Goal: Book appointment/travel/reservation

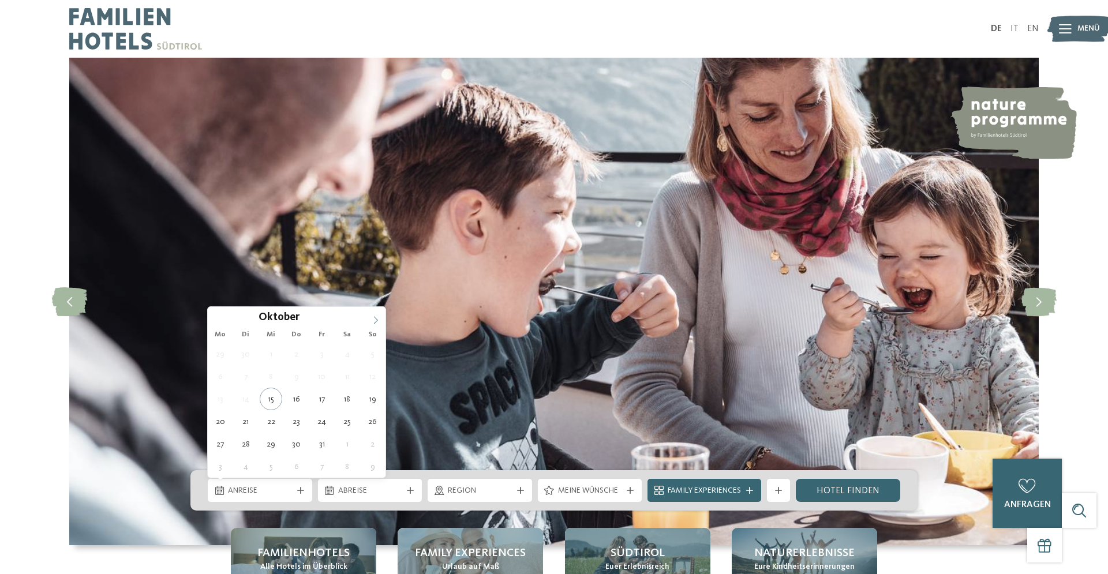
click at [379, 318] on span at bounding box center [376, 317] width 20 height 20
type div "14.11.2025"
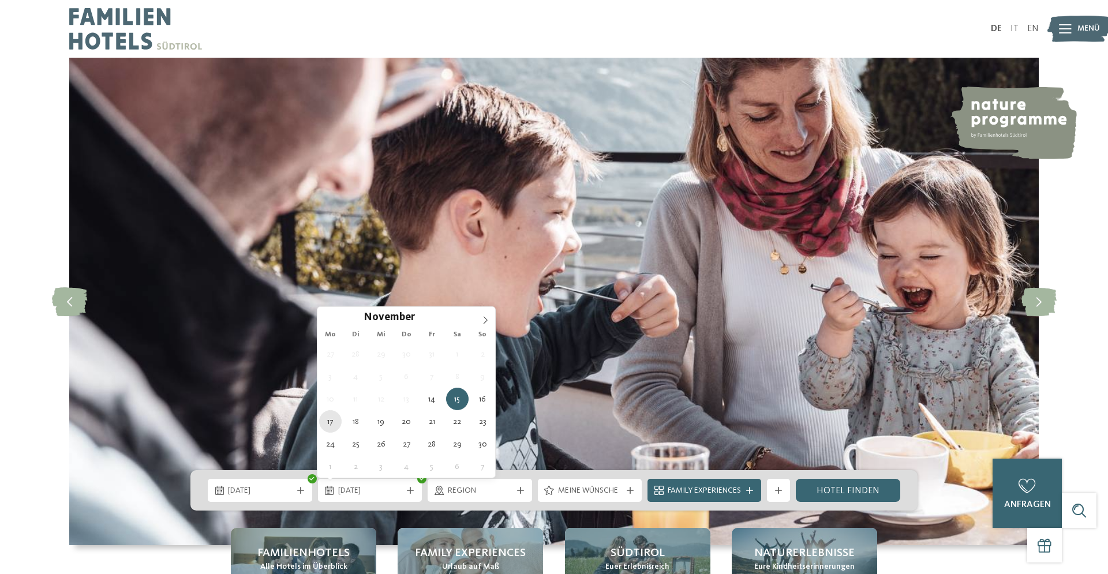
type div "17.11.2025"
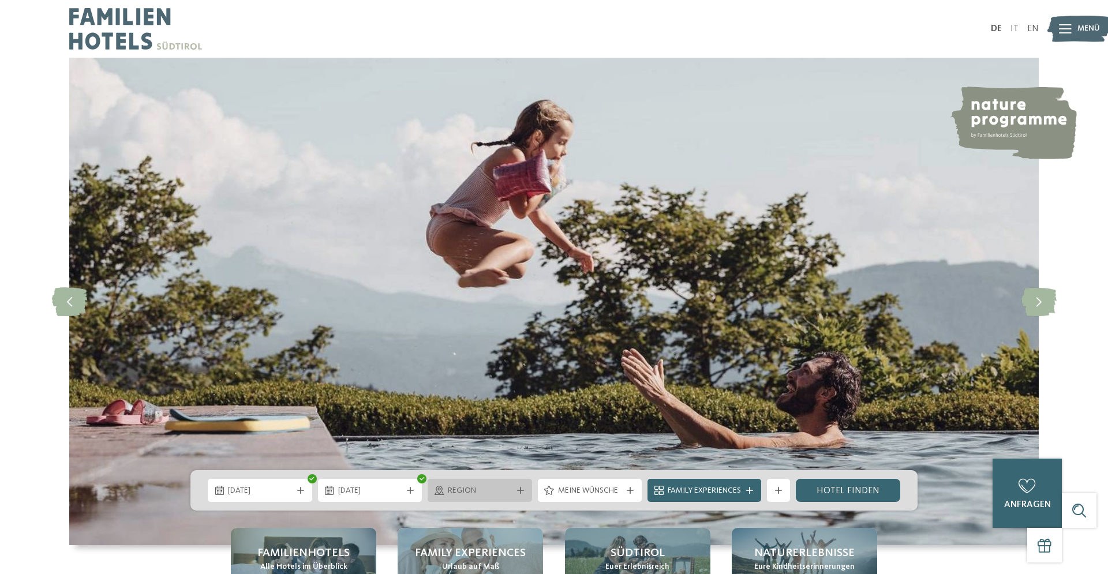
click at [521, 492] on icon at bounding box center [520, 490] width 7 height 7
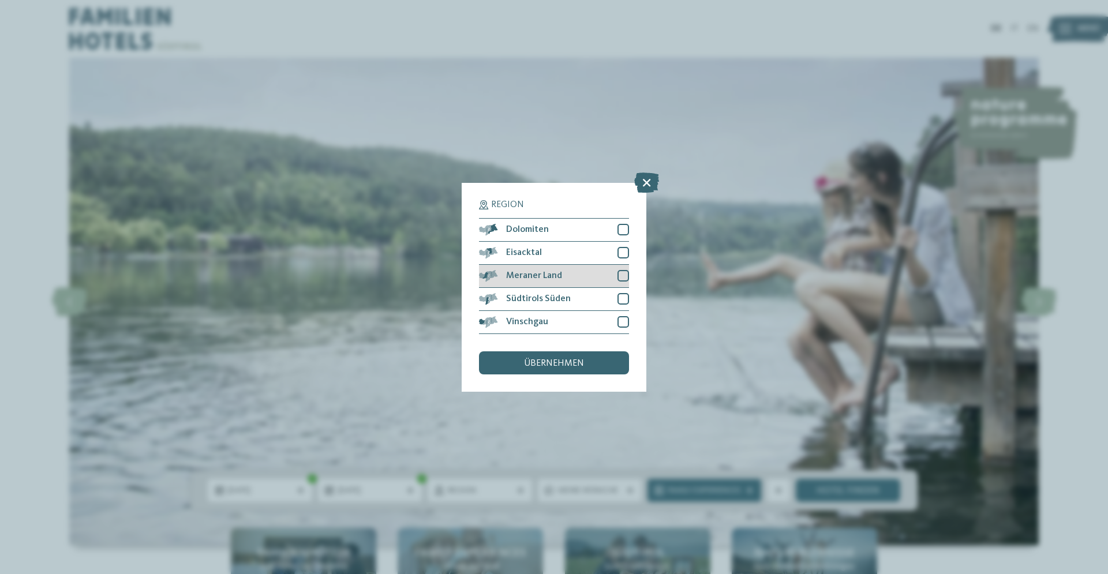
click at [623, 278] on div at bounding box center [624, 276] width 12 height 12
click at [624, 297] on div at bounding box center [624, 299] width 12 height 12
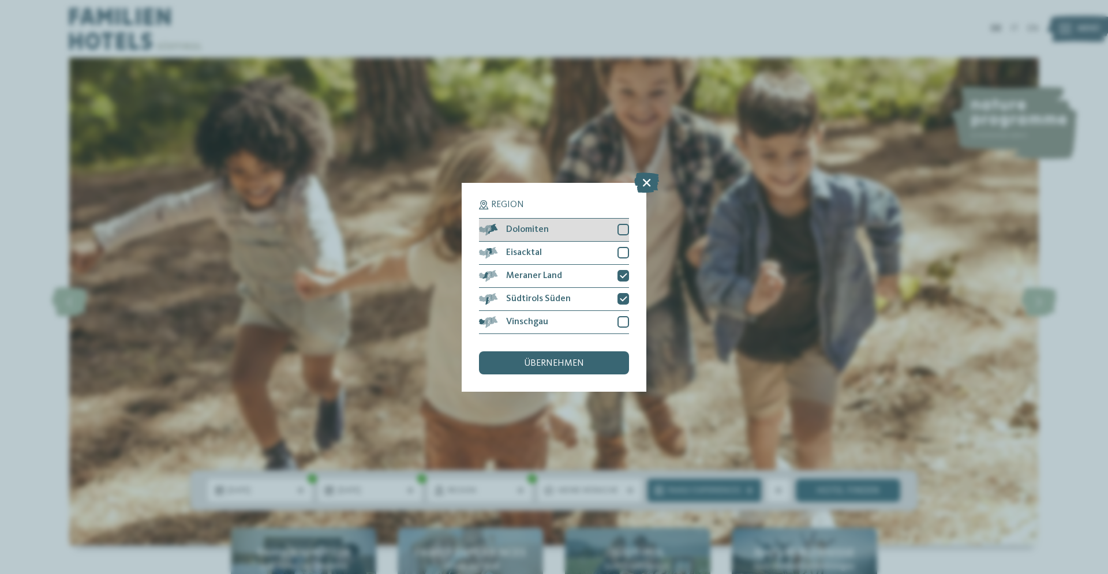
click at [622, 228] on div at bounding box center [624, 230] width 12 height 12
click at [618, 255] on div at bounding box center [624, 253] width 12 height 12
click at [623, 324] on div at bounding box center [624, 322] width 12 height 12
click at [594, 361] on div "übernehmen" at bounding box center [554, 363] width 150 height 23
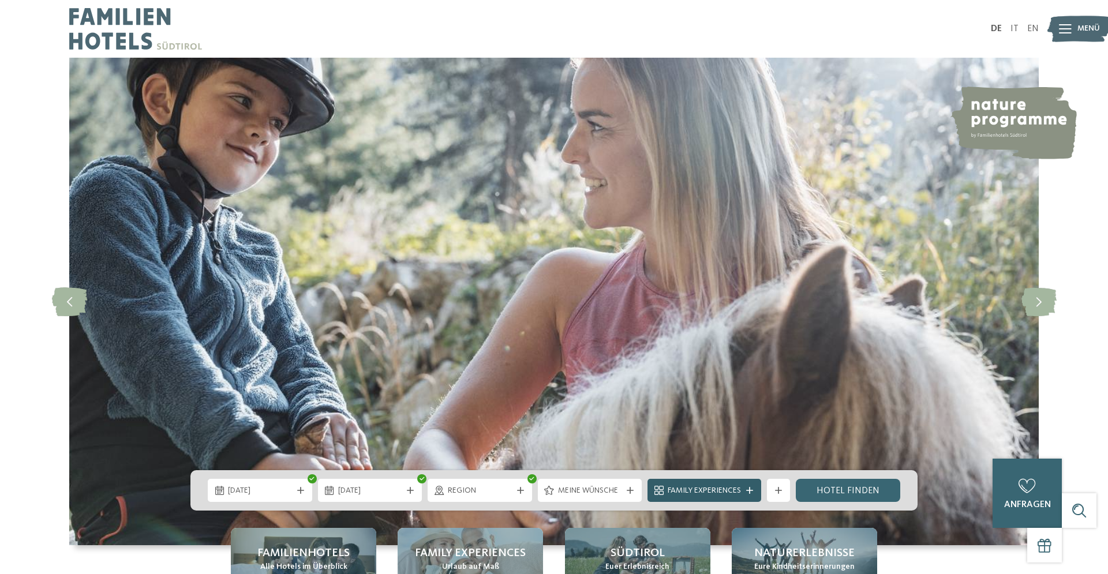
click at [715, 490] on span "Family Experiences" at bounding box center [704, 491] width 73 height 12
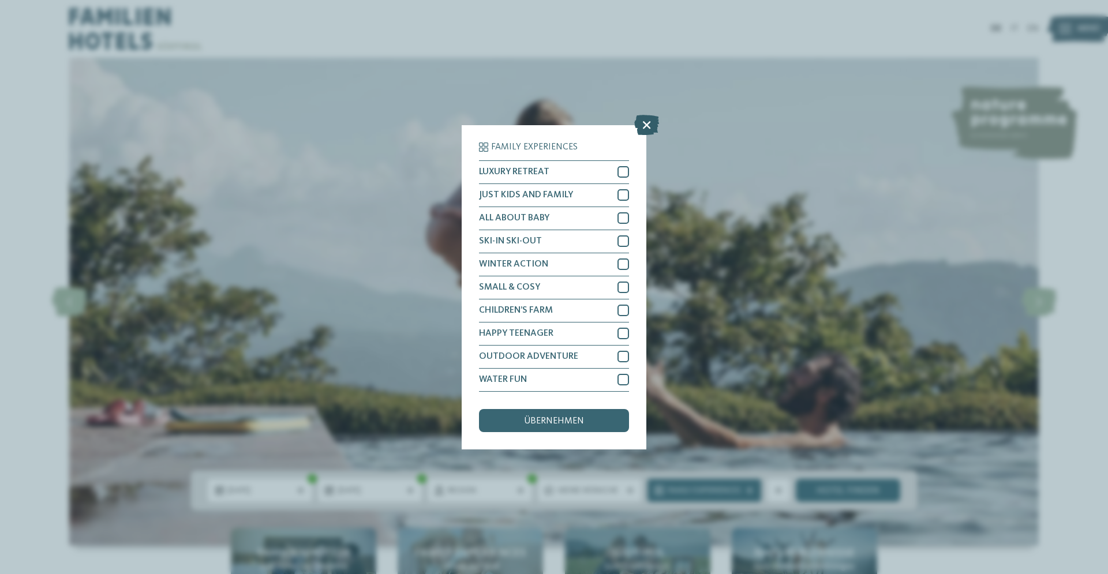
click at [647, 121] on icon at bounding box center [646, 124] width 25 height 20
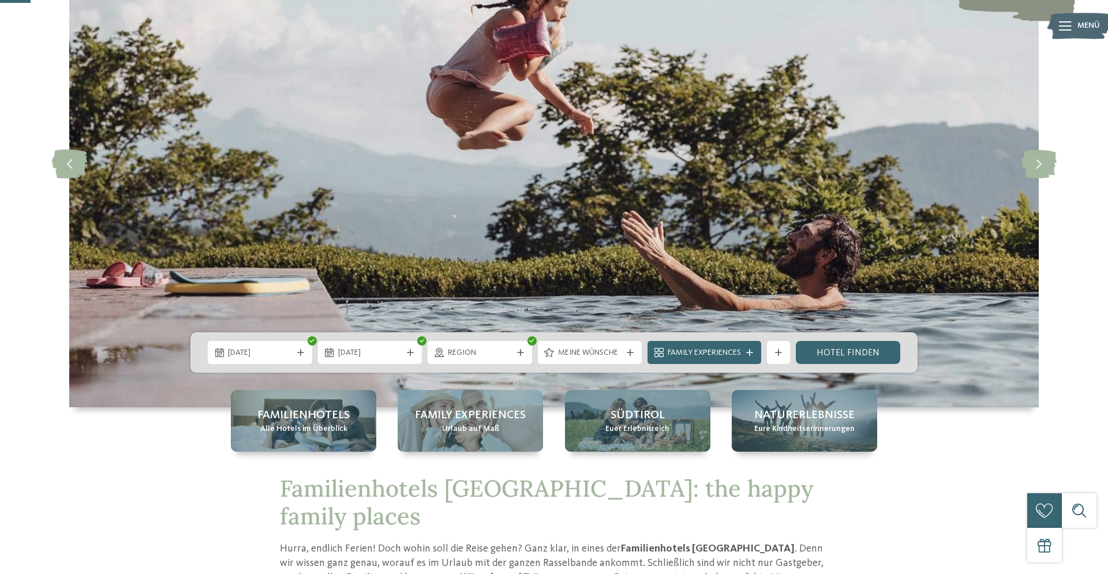
scroll to position [139, 0]
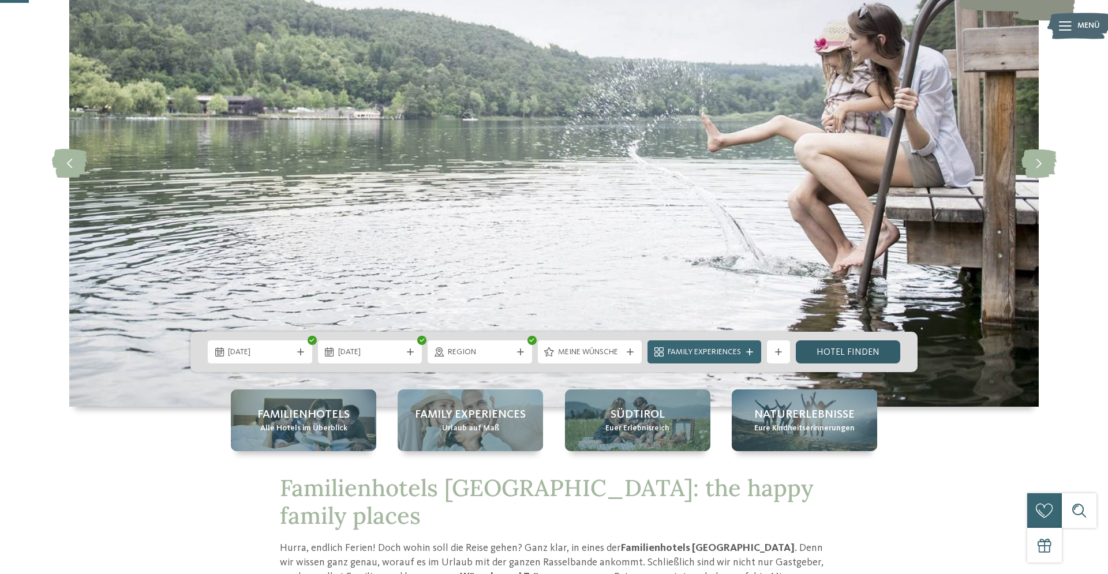
click at [857, 348] on link "Hotel finden" at bounding box center [848, 352] width 104 height 23
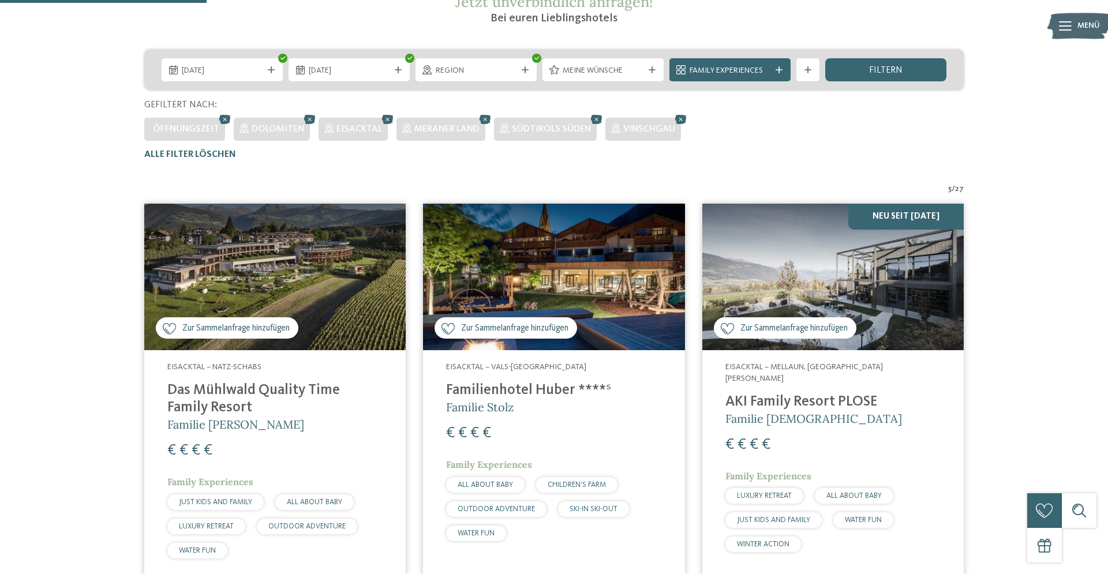
scroll to position [246, 0]
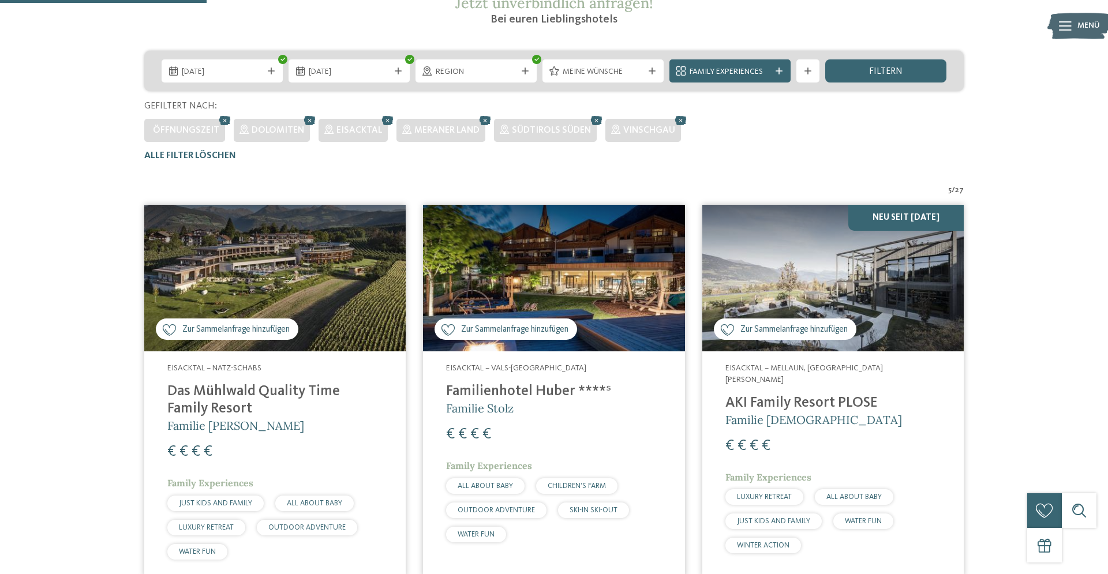
click at [312, 275] on img at bounding box center [274, 278] width 261 height 147
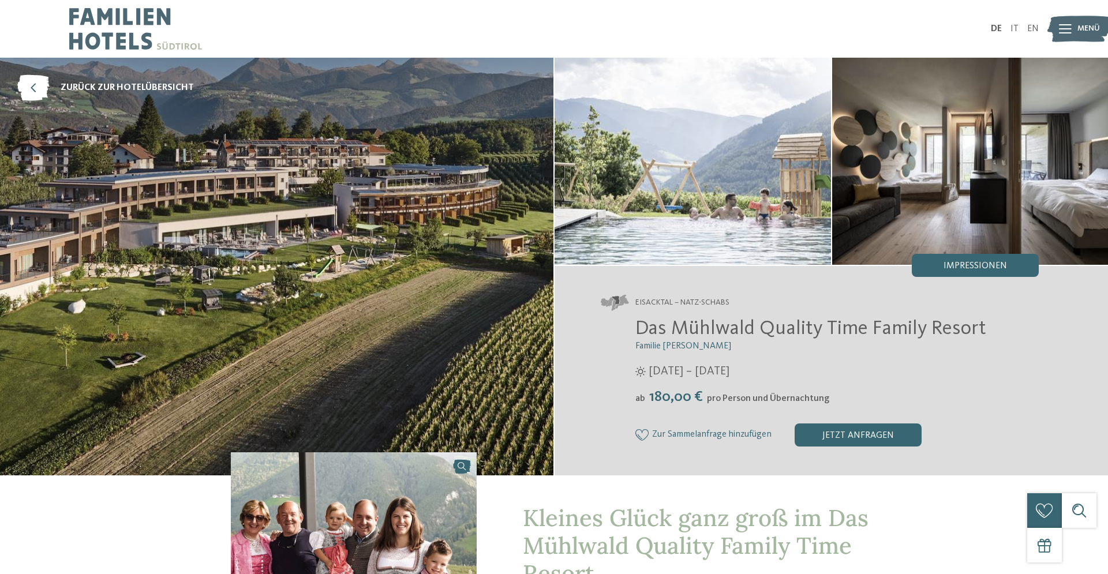
click at [700, 186] on img at bounding box center [693, 161] width 276 height 207
click at [971, 261] on span "Impressionen" at bounding box center [975, 265] width 63 height 9
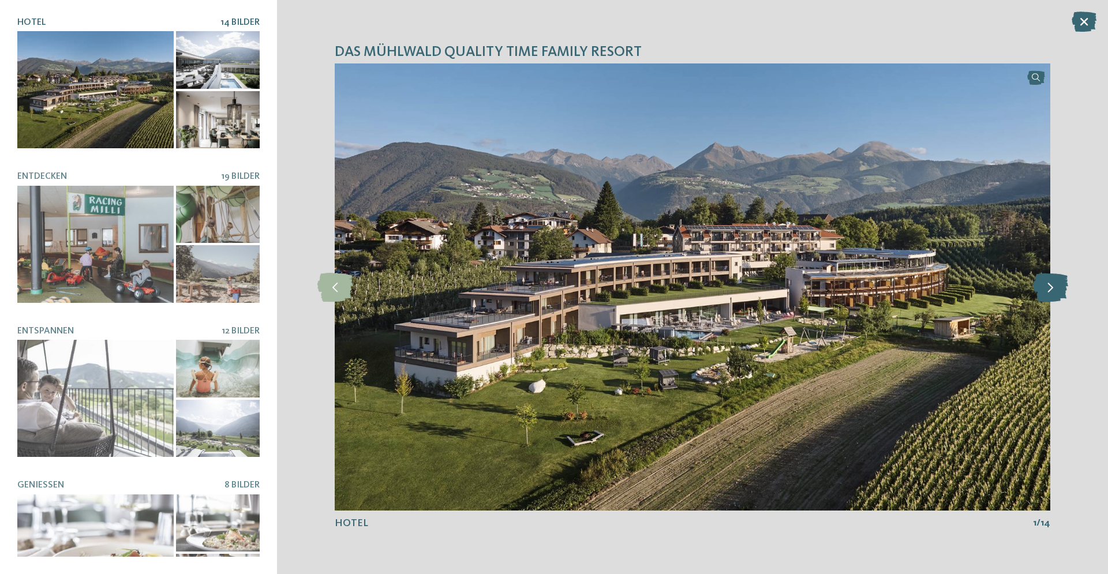
click at [1045, 289] on icon at bounding box center [1050, 287] width 35 height 29
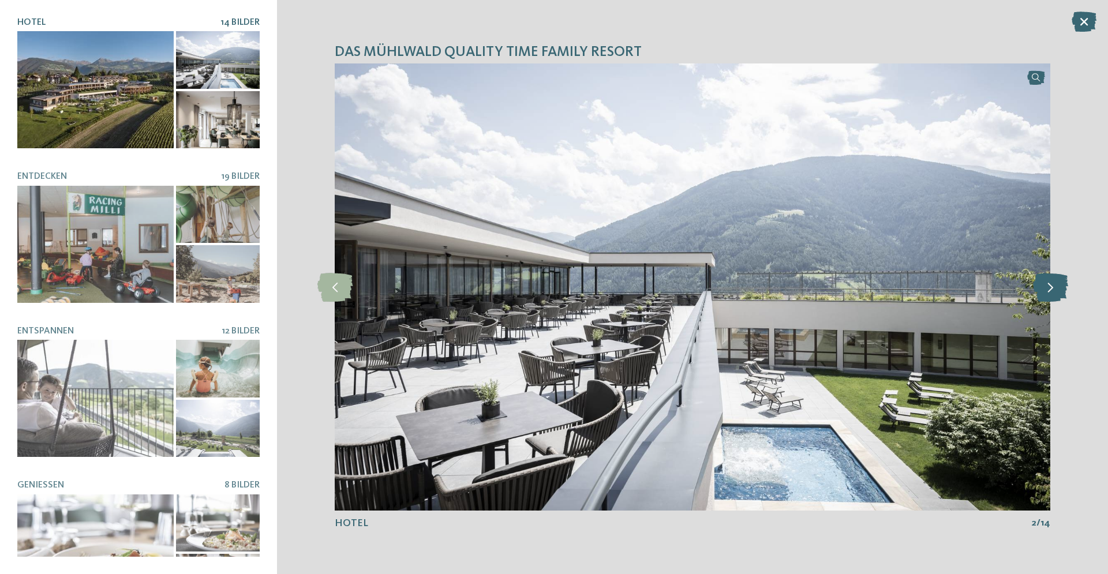
click at [1045, 289] on icon at bounding box center [1050, 287] width 35 height 29
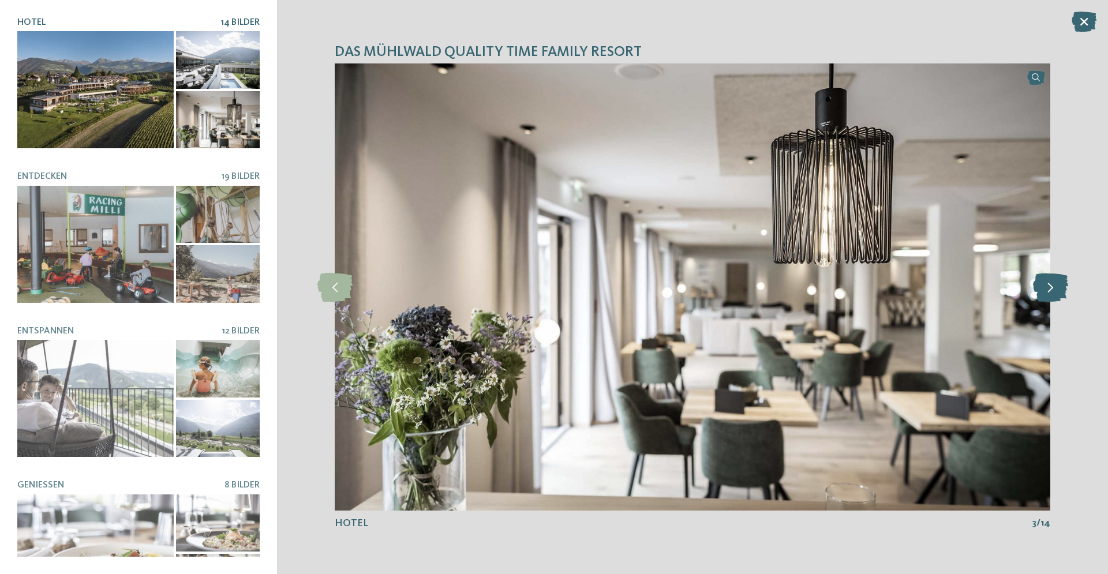
click at [1045, 289] on icon at bounding box center [1050, 287] width 35 height 29
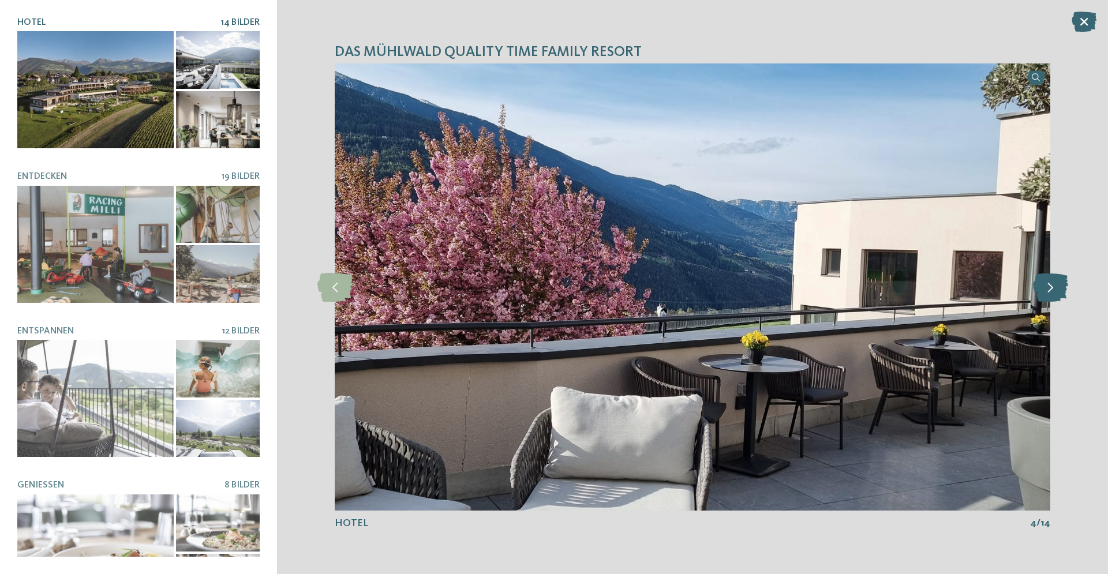
click at [1045, 289] on icon at bounding box center [1050, 287] width 35 height 29
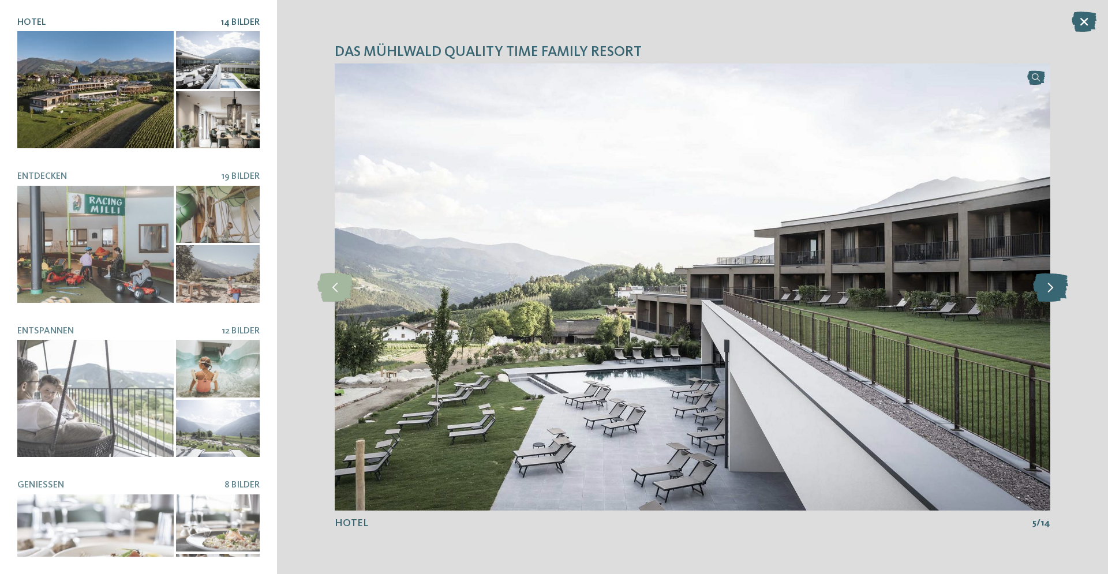
click at [1045, 289] on icon at bounding box center [1050, 287] width 35 height 29
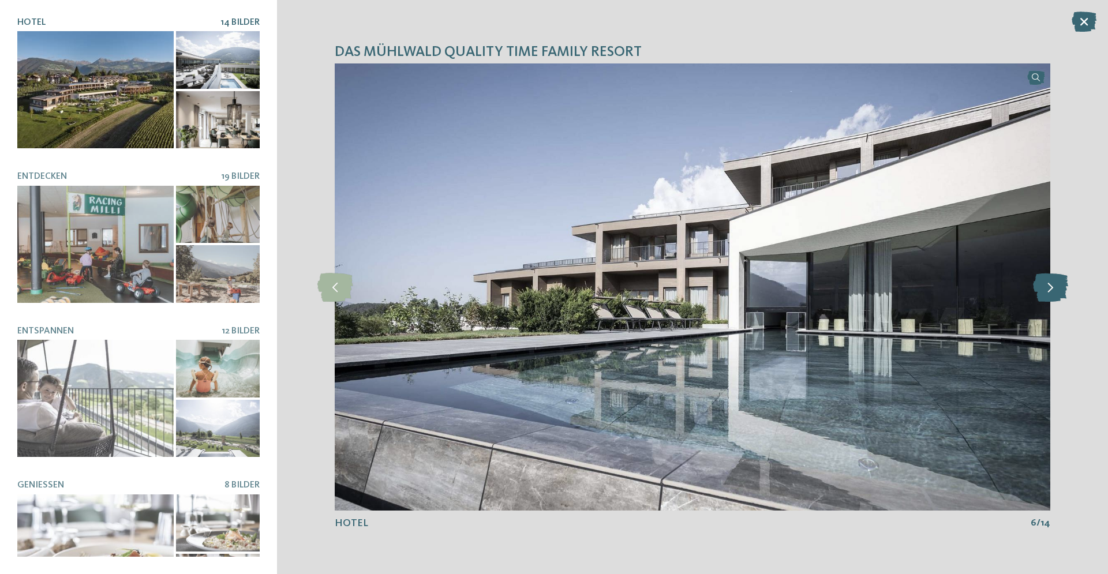
click at [1045, 289] on icon at bounding box center [1050, 287] width 35 height 29
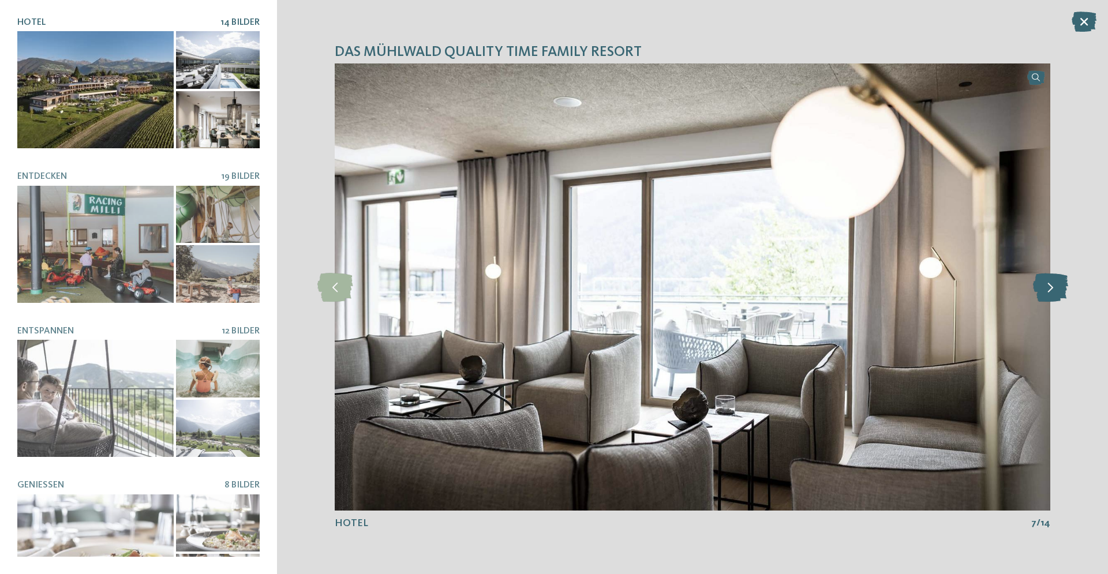
click at [1045, 289] on icon at bounding box center [1050, 287] width 35 height 29
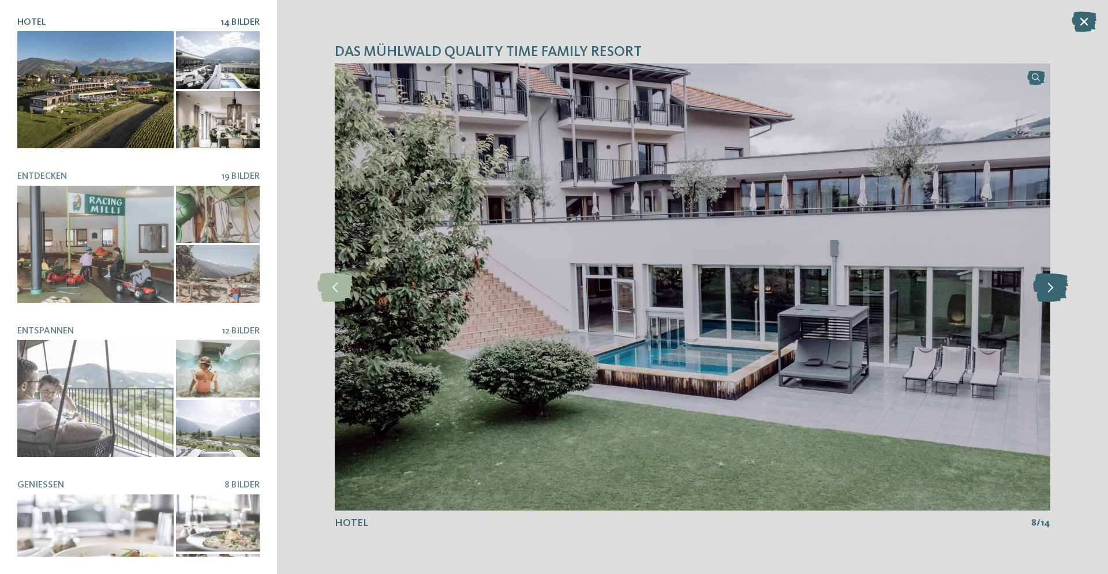
click at [1045, 289] on icon at bounding box center [1050, 287] width 35 height 29
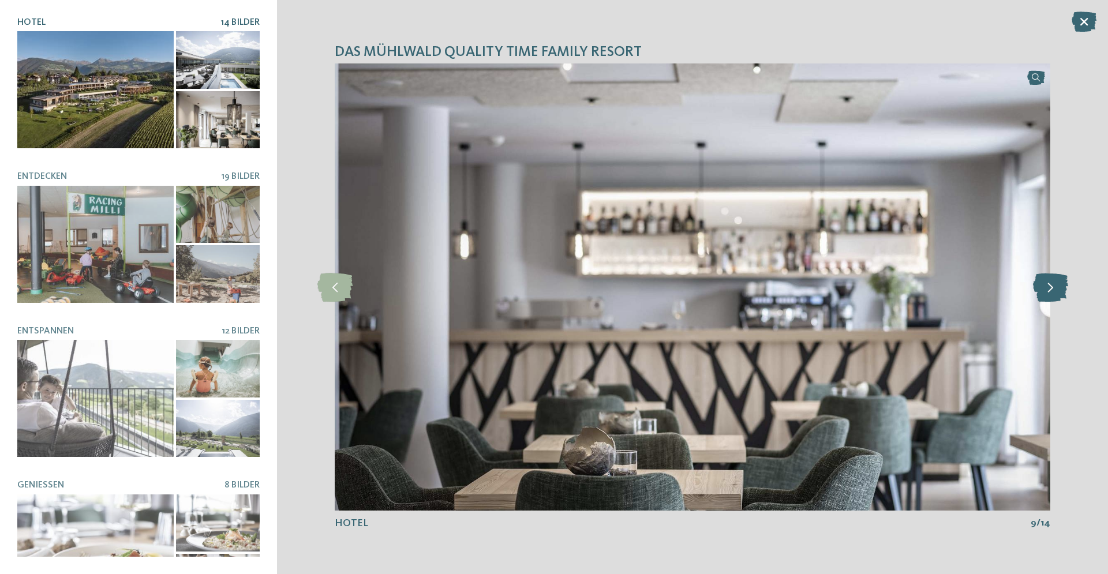
click at [1045, 289] on icon at bounding box center [1050, 287] width 35 height 29
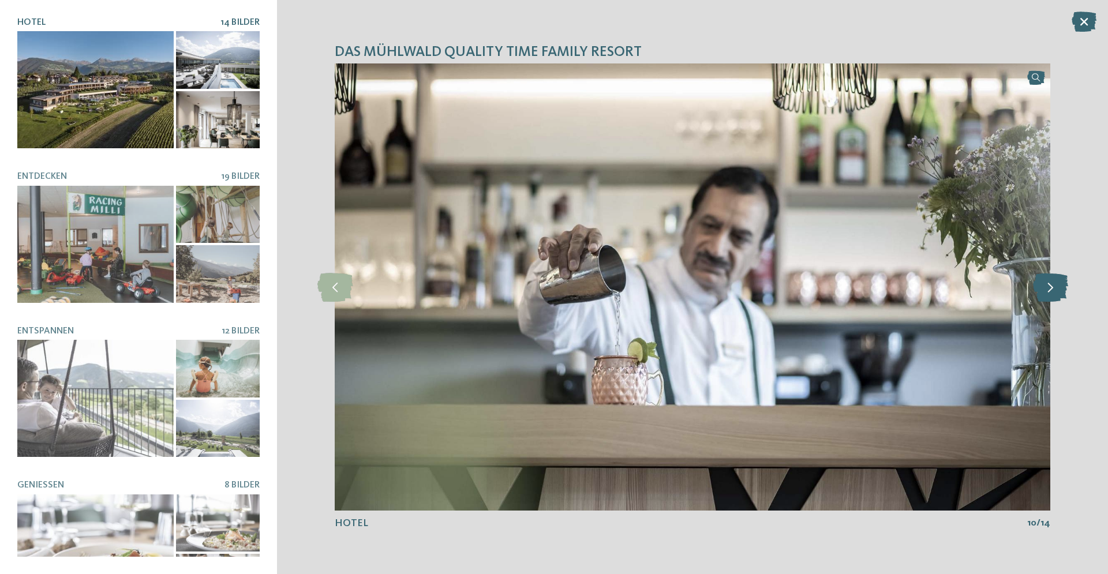
click at [1045, 289] on icon at bounding box center [1050, 287] width 35 height 29
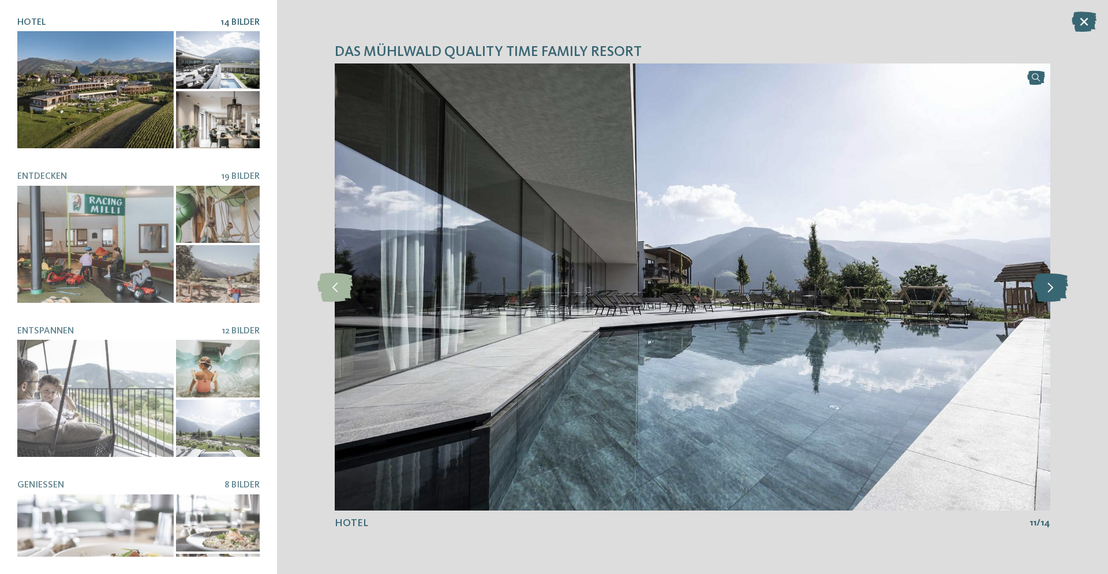
click at [1046, 288] on icon at bounding box center [1050, 287] width 35 height 29
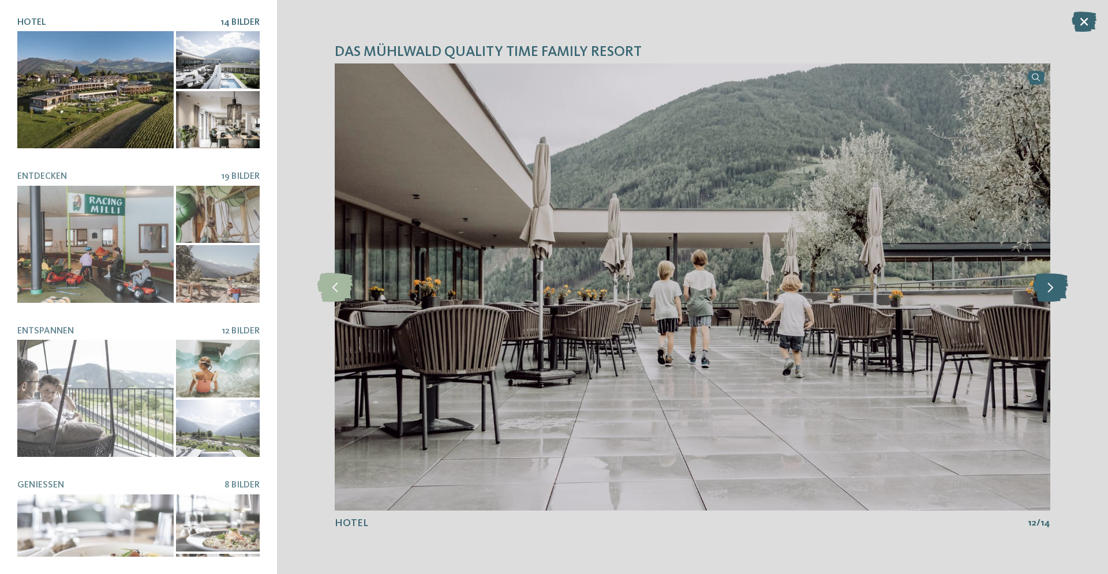
click at [1046, 288] on icon at bounding box center [1050, 287] width 35 height 29
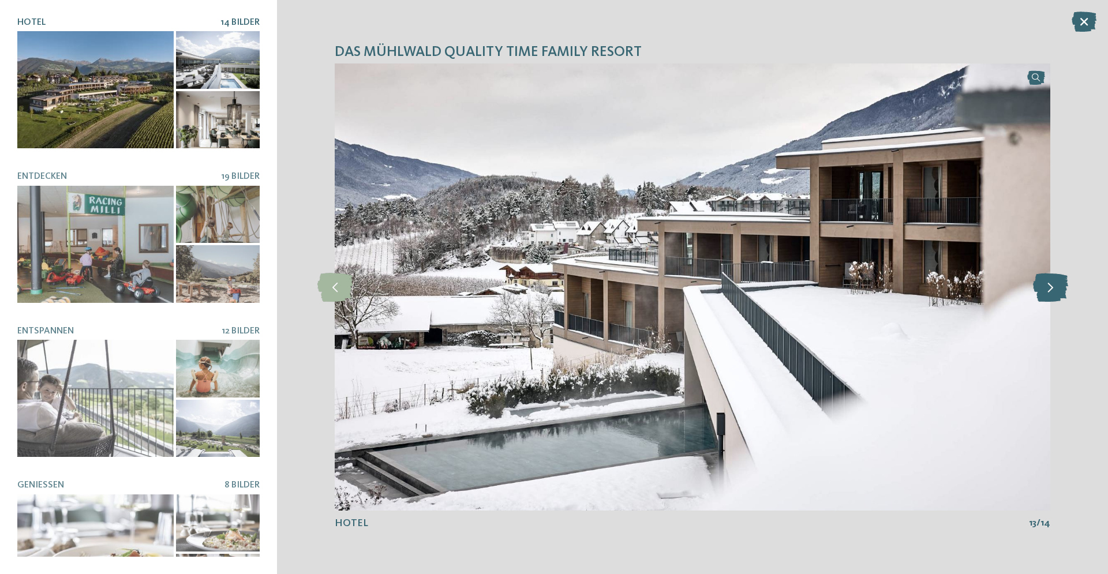
click at [1046, 288] on icon at bounding box center [1050, 287] width 35 height 29
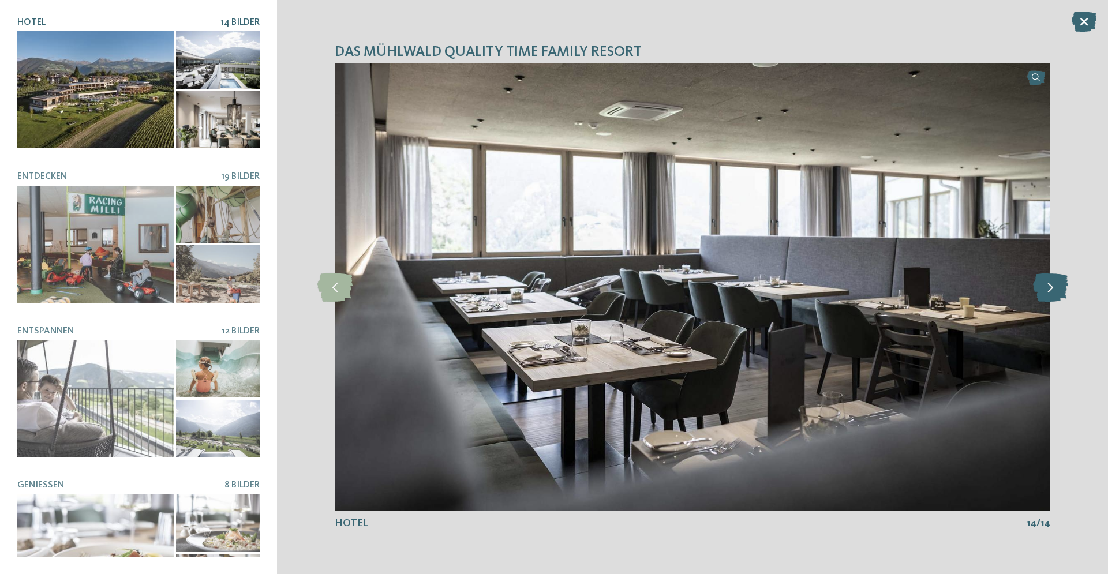
click at [1046, 288] on icon at bounding box center [1050, 287] width 35 height 29
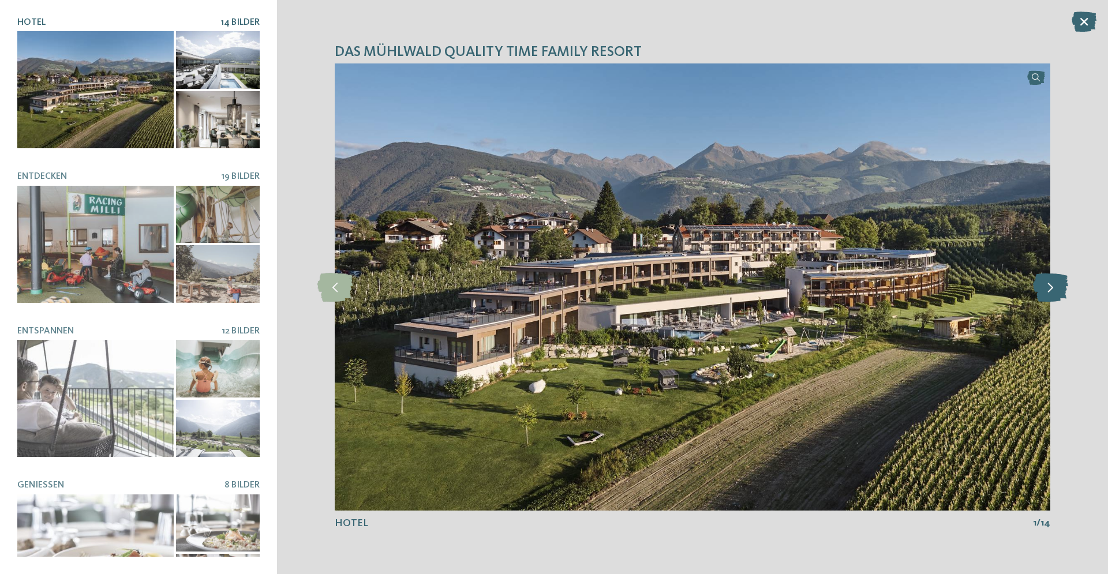
click at [1046, 288] on icon at bounding box center [1050, 287] width 35 height 29
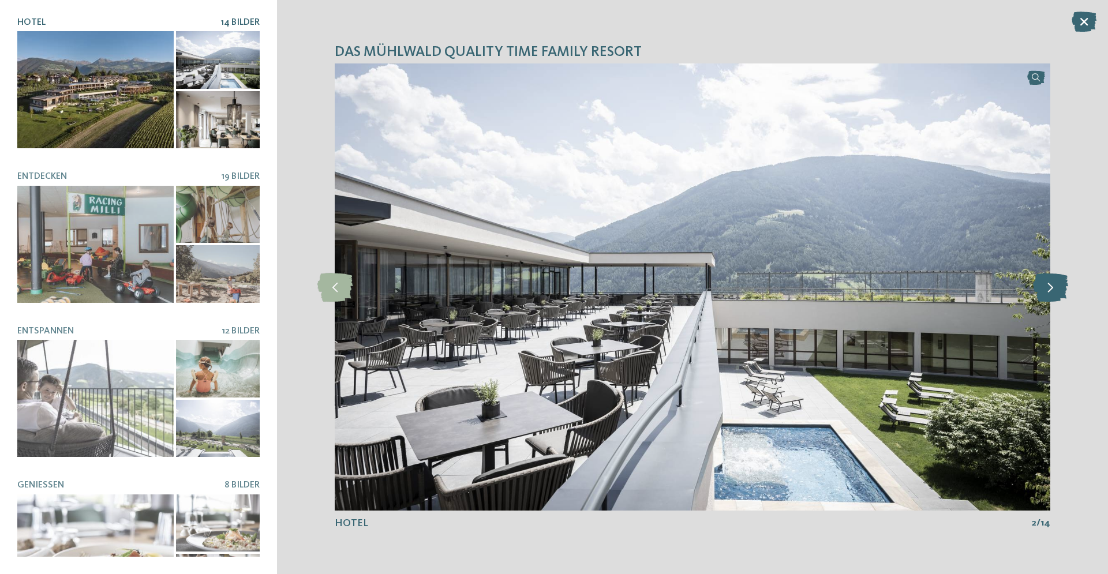
click at [1046, 288] on icon at bounding box center [1050, 287] width 35 height 29
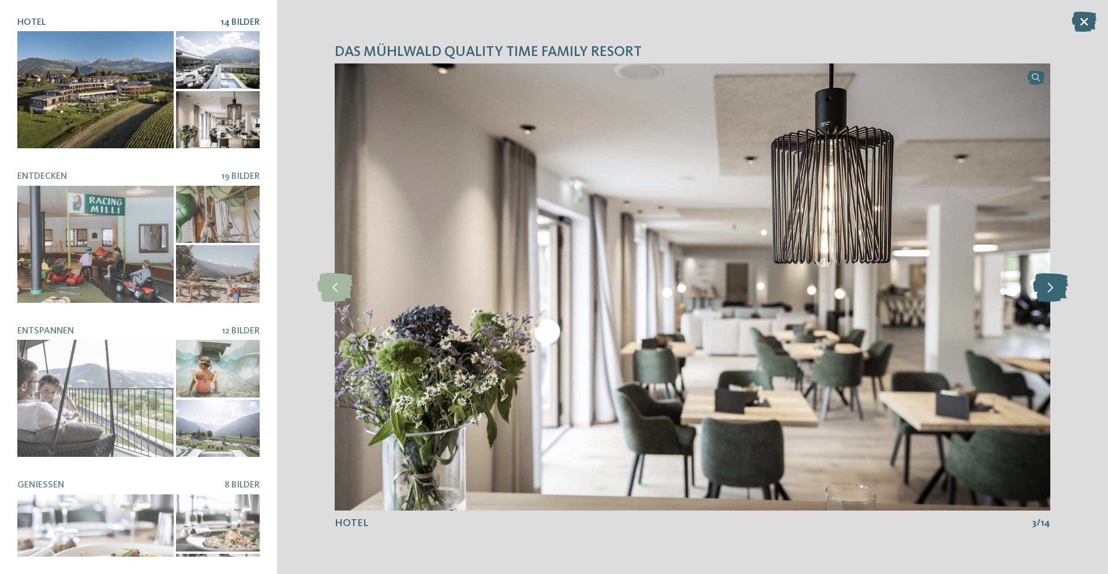
click at [1046, 288] on icon at bounding box center [1050, 287] width 35 height 29
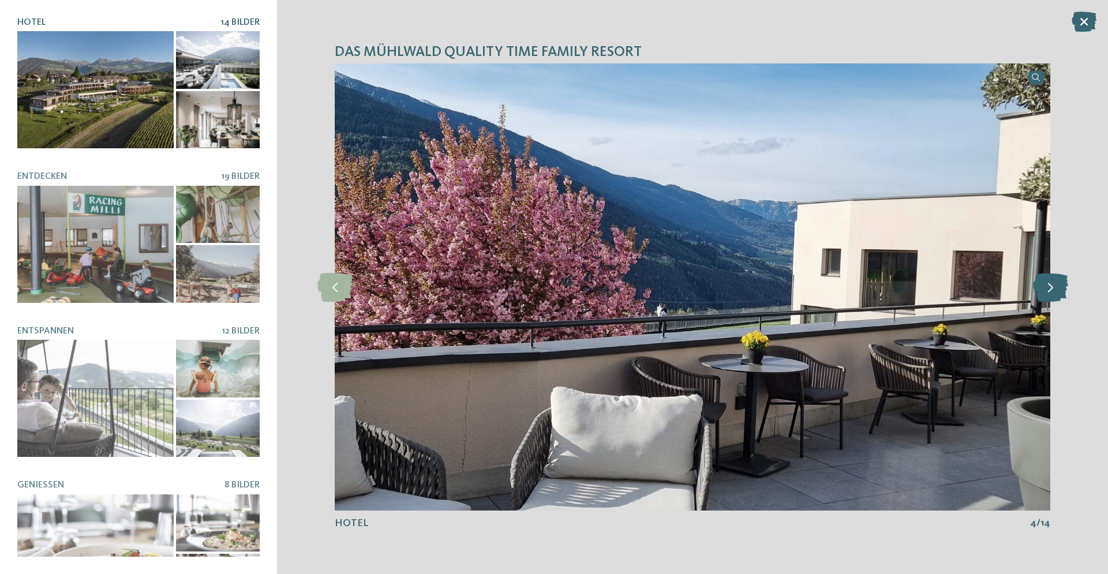
click at [1046, 288] on icon at bounding box center [1050, 287] width 35 height 29
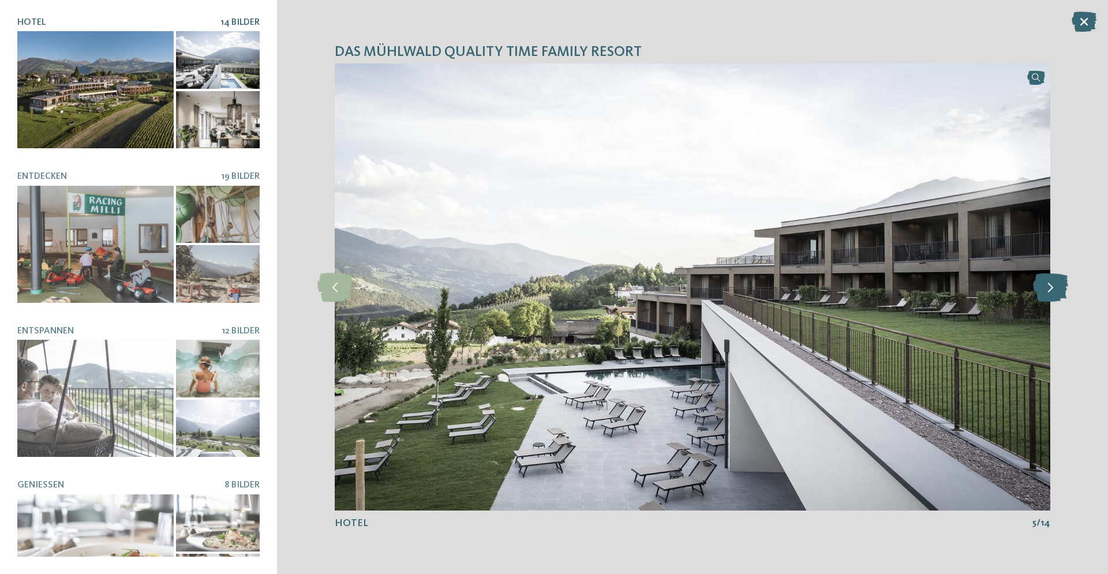
click at [1046, 288] on icon at bounding box center [1050, 287] width 35 height 29
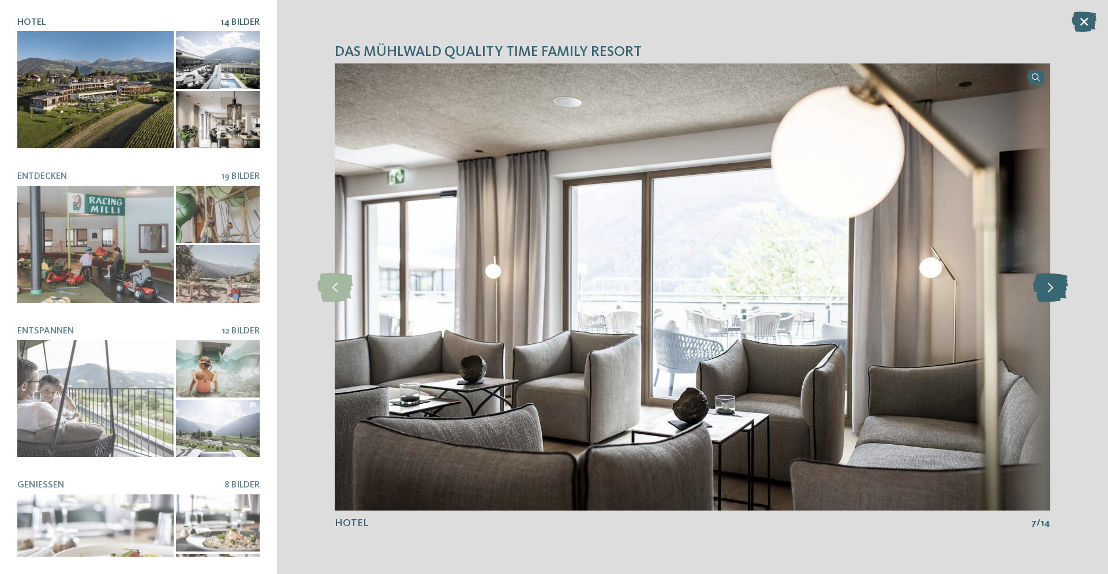
click at [1046, 288] on icon at bounding box center [1050, 287] width 35 height 29
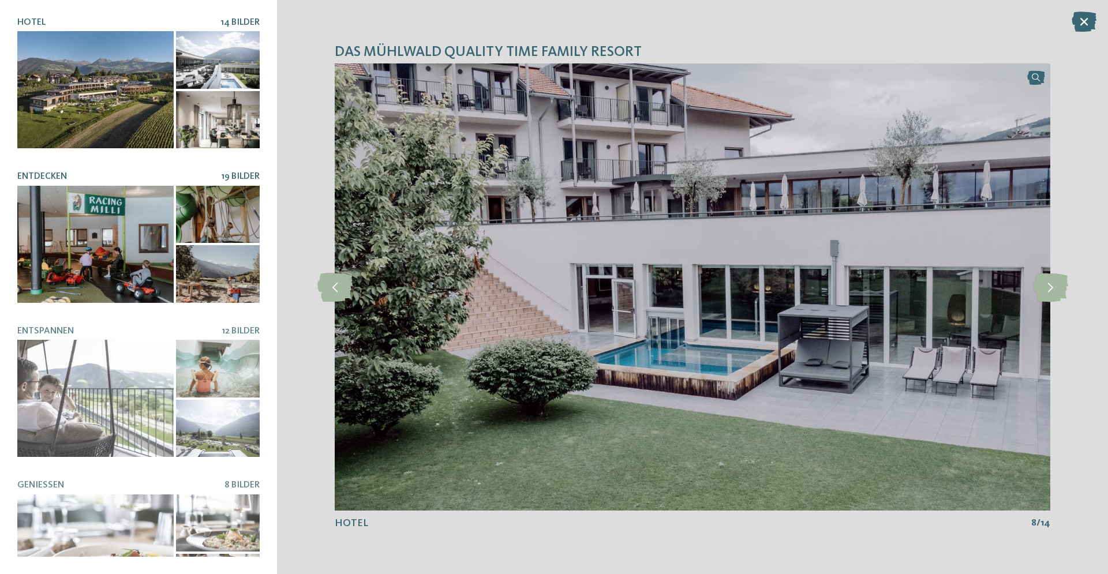
click at [107, 274] on div at bounding box center [95, 244] width 156 height 117
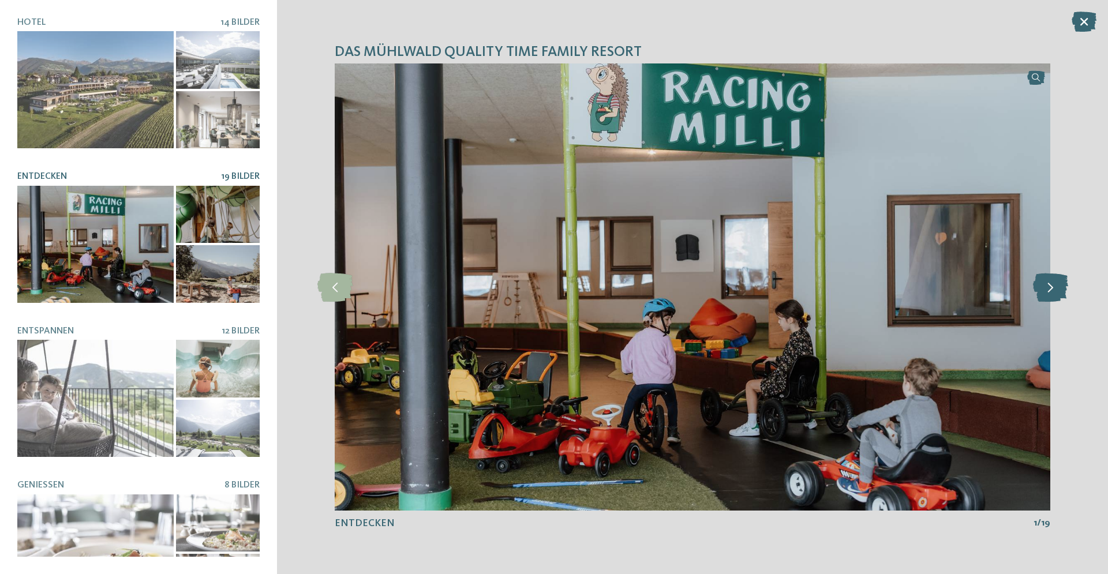
click at [1050, 285] on icon at bounding box center [1050, 287] width 35 height 29
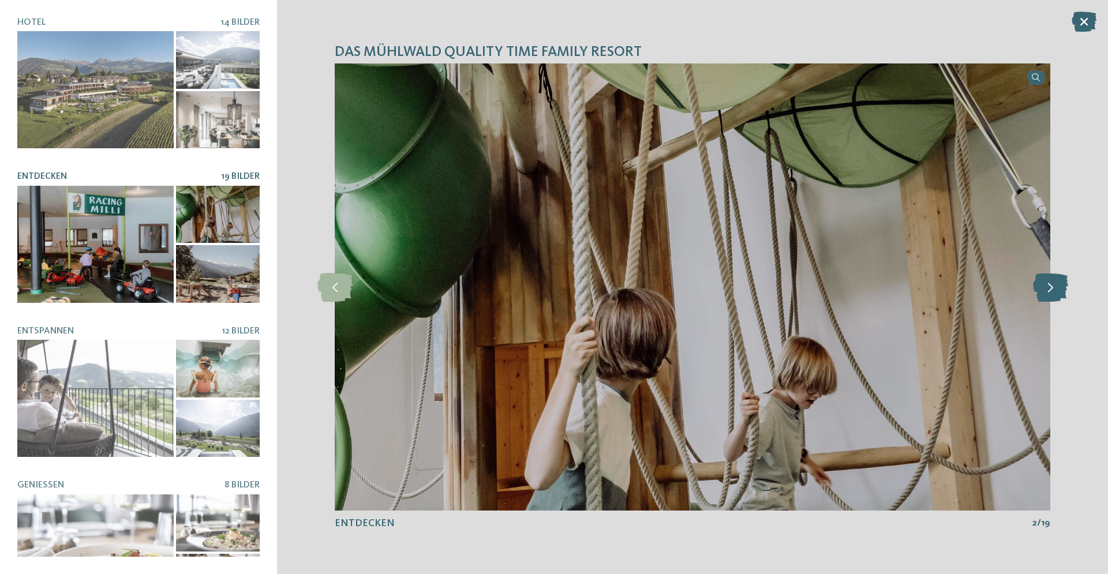
click at [1050, 285] on icon at bounding box center [1050, 287] width 35 height 29
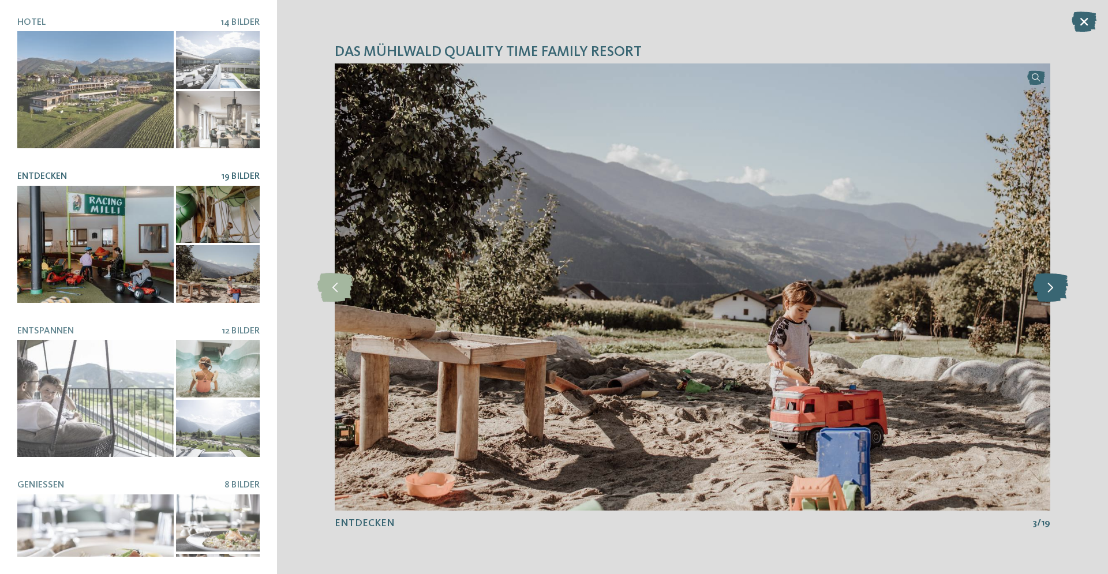
click at [1050, 285] on icon at bounding box center [1050, 287] width 35 height 29
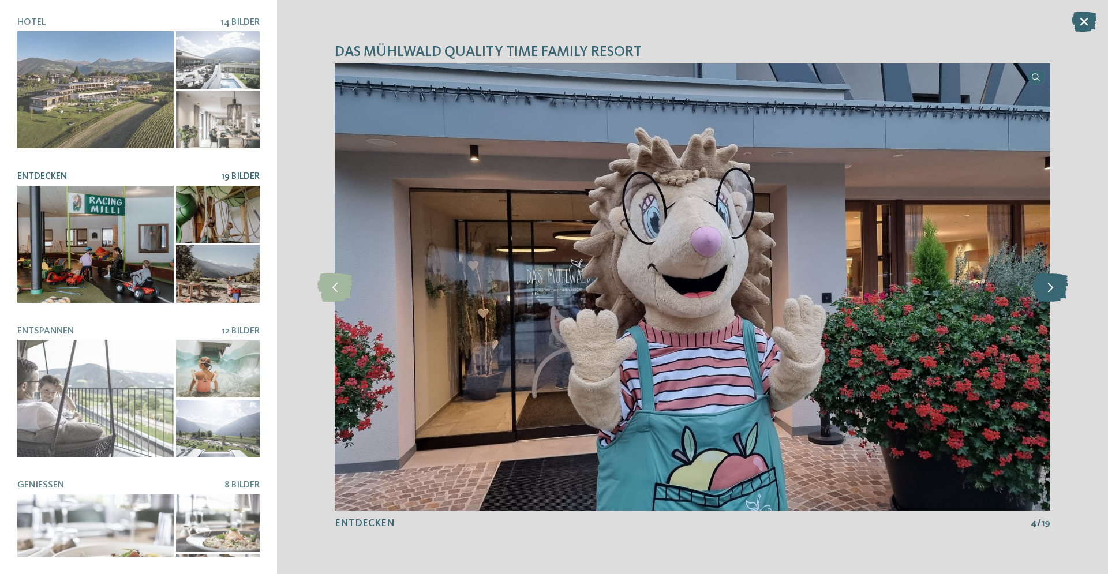
click at [1050, 285] on icon at bounding box center [1050, 287] width 35 height 29
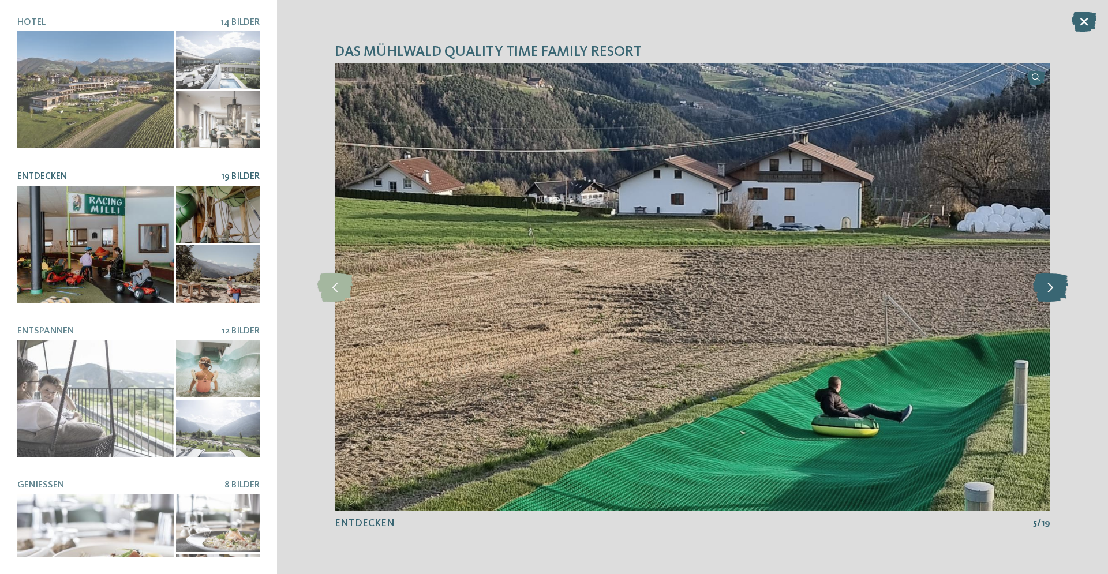
click at [1050, 285] on icon at bounding box center [1050, 287] width 35 height 29
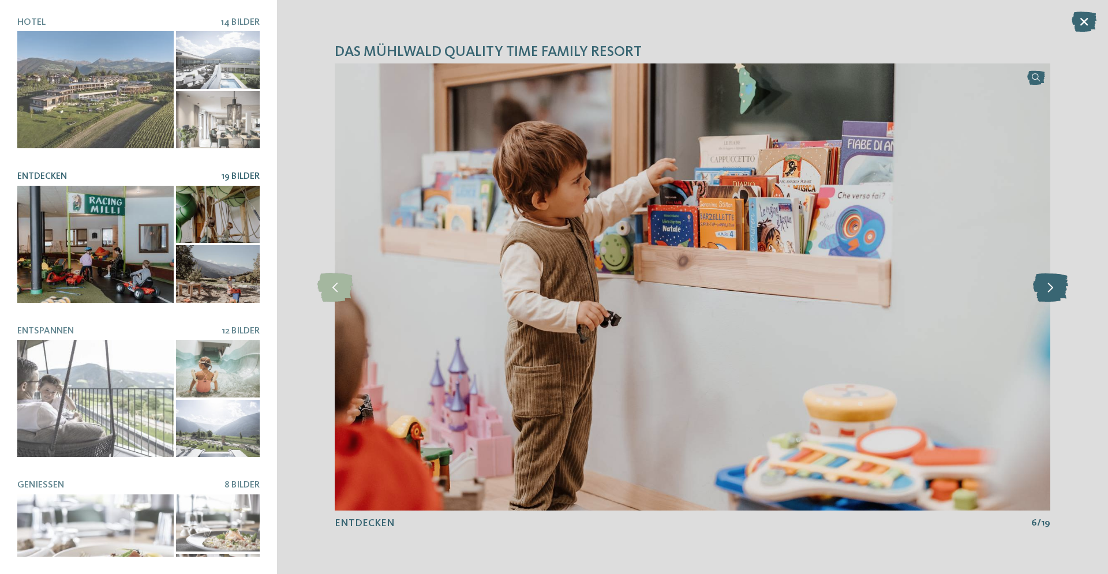
click at [1050, 285] on icon at bounding box center [1050, 287] width 35 height 29
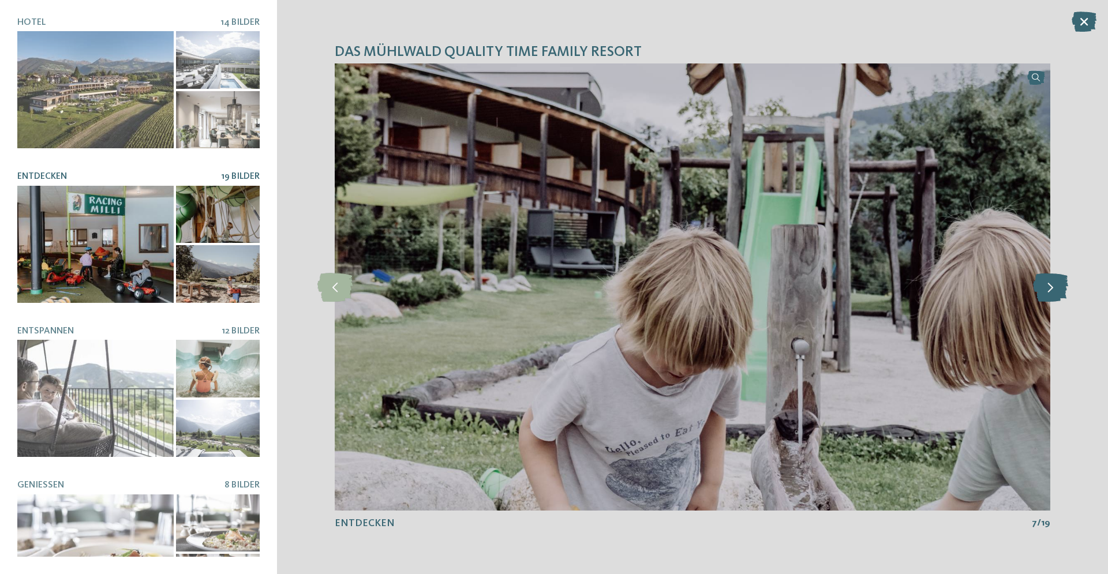
click at [1050, 285] on icon at bounding box center [1050, 287] width 35 height 29
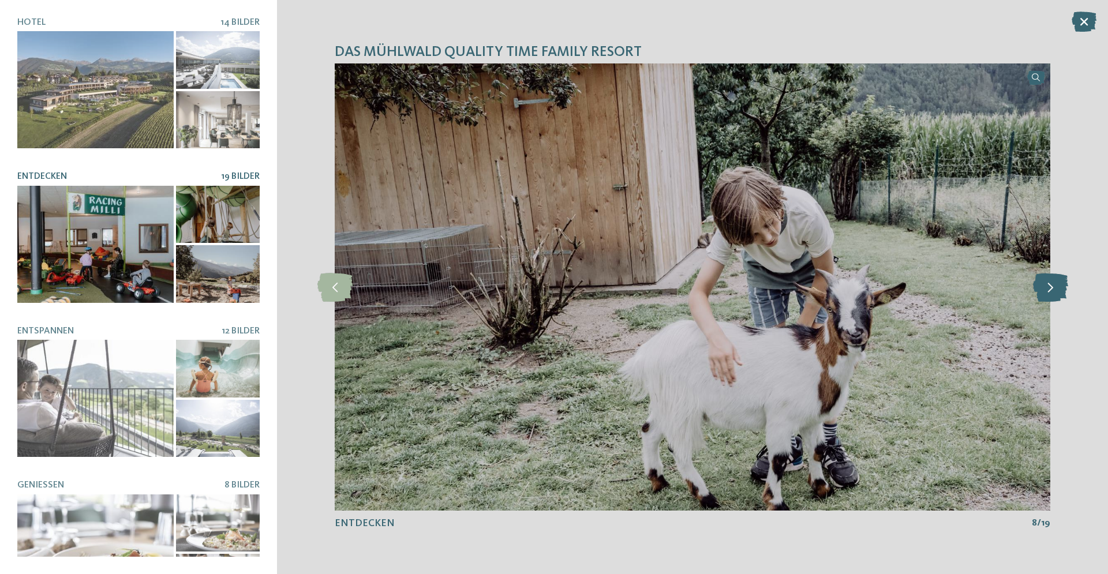
click at [1050, 285] on icon at bounding box center [1050, 287] width 35 height 29
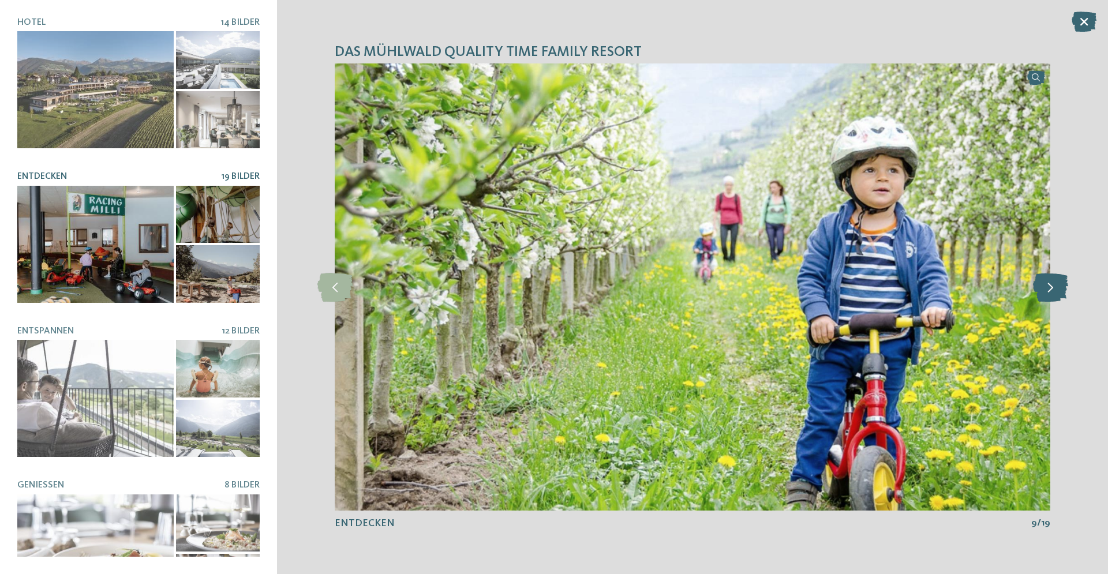
click at [1050, 285] on icon at bounding box center [1050, 287] width 35 height 29
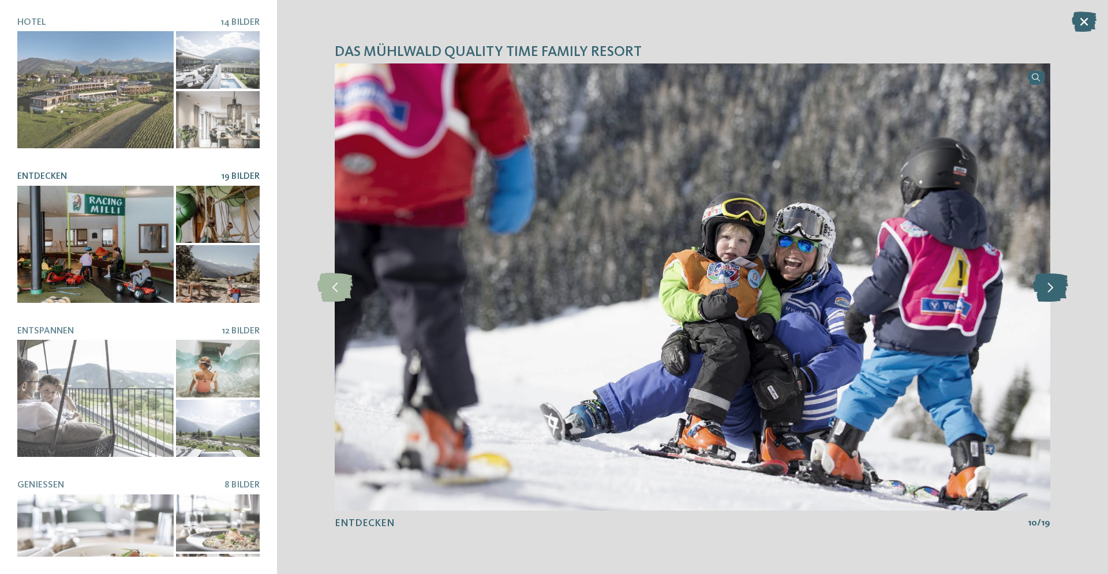
click at [1050, 285] on icon at bounding box center [1050, 287] width 35 height 29
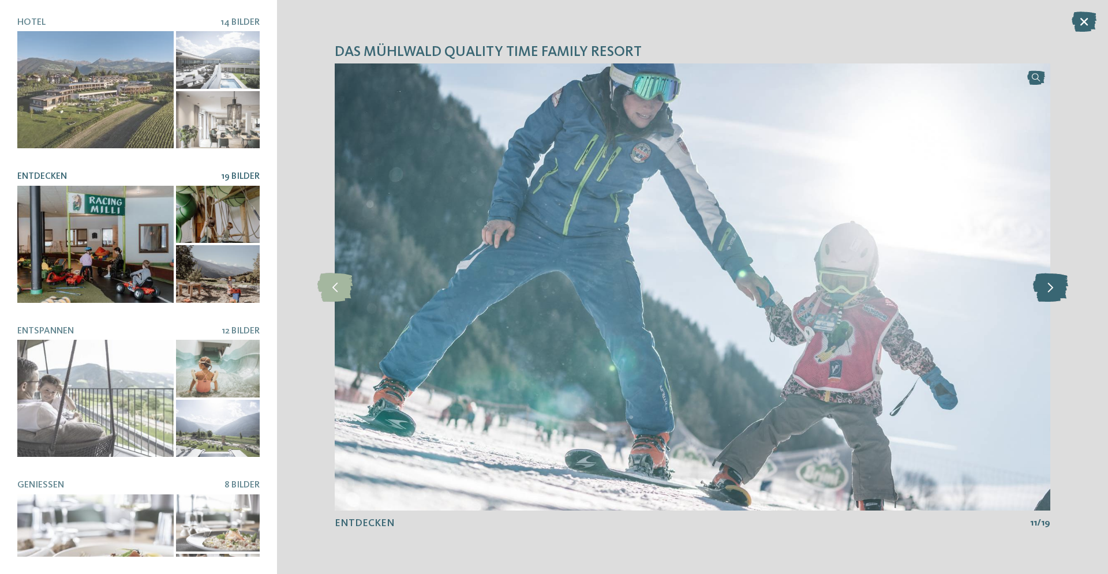
click at [1050, 285] on icon at bounding box center [1050, 287] width 35 height 29
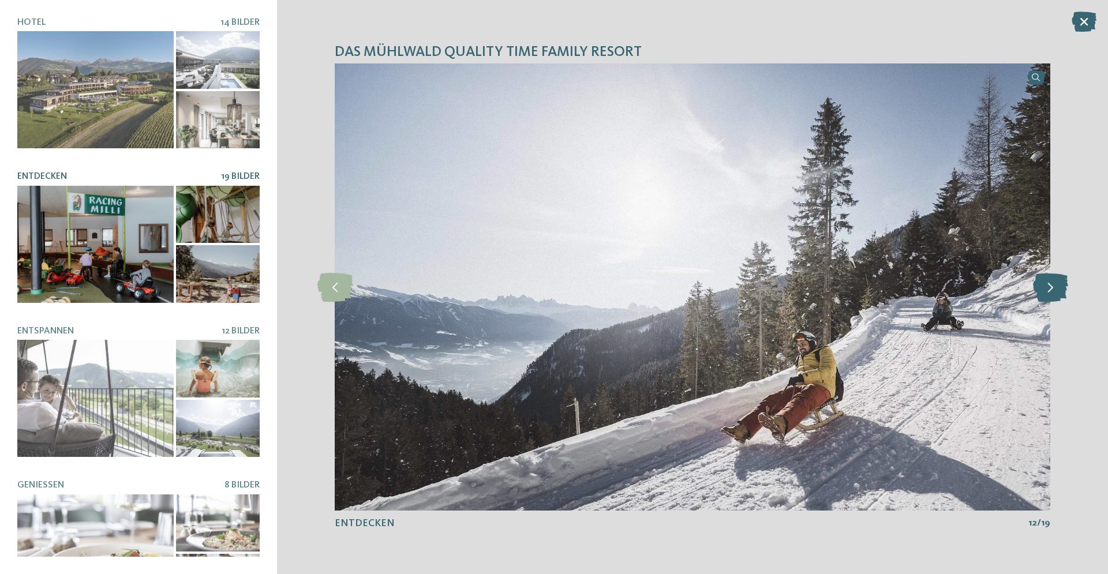
click at [1050, 285] on icon at bounding box center [1050, 287] width 35 height 29
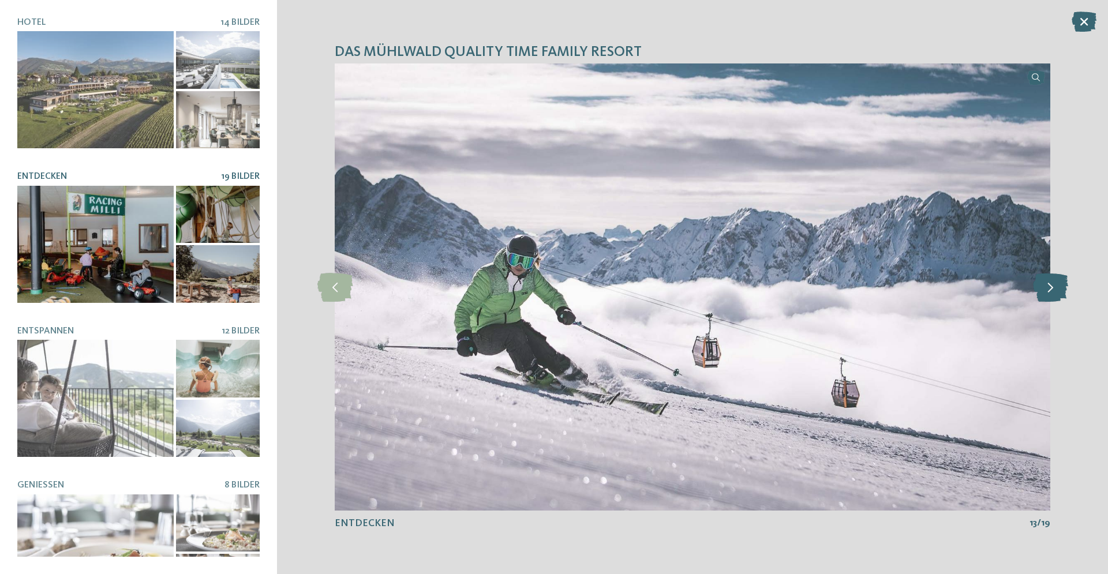
click at [1050, 285] on icon at bounding box center [1050, 287] width 35 height 29
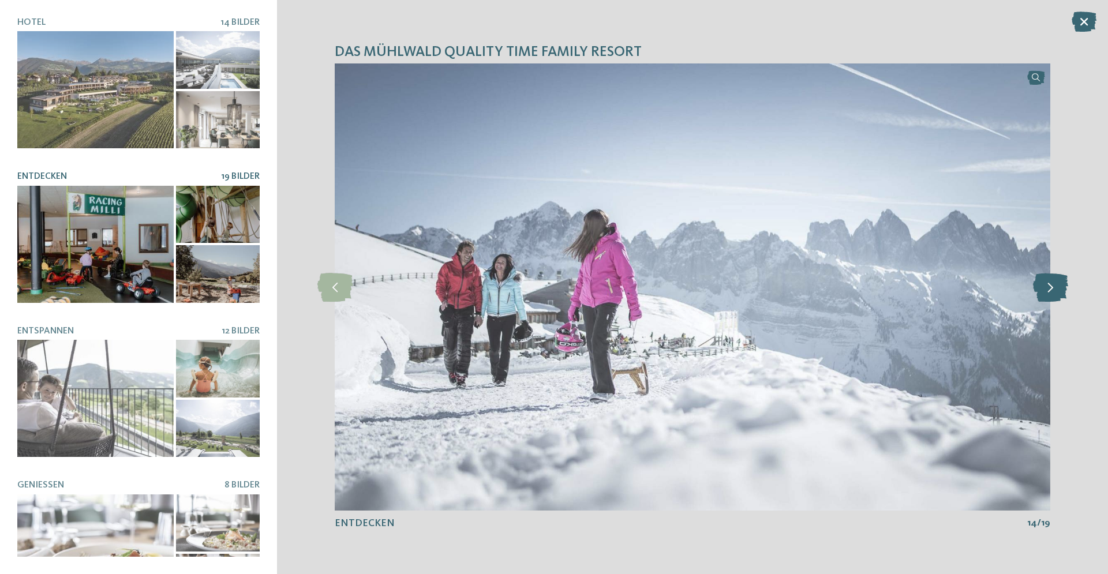
click at [1050, 285] on icon at bounding box center [1050, 287] width 35 height 29
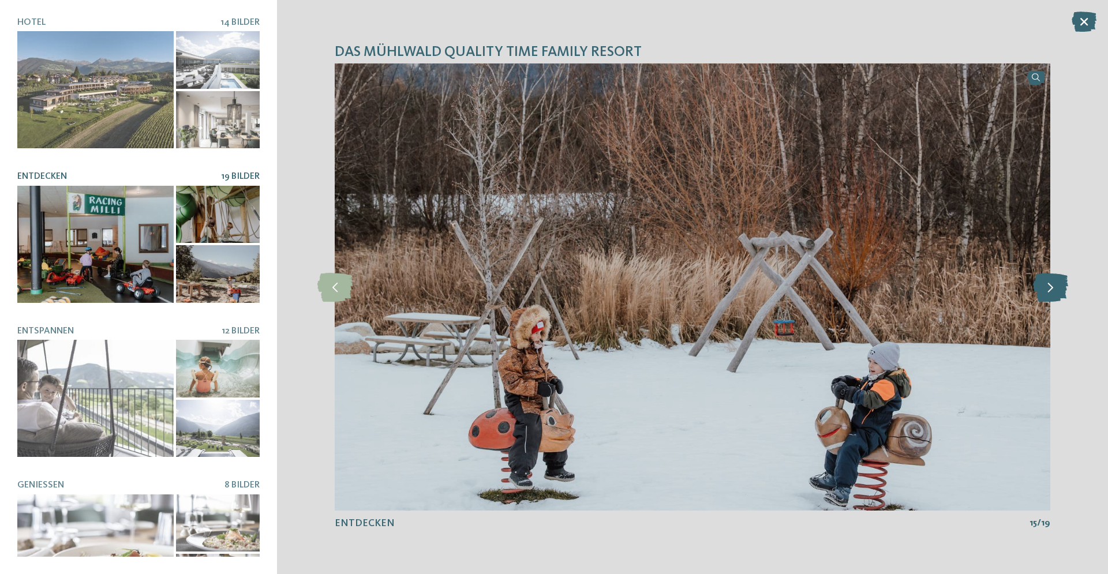
click at [1050, 285] on icon at bounding box center [1050, 287] width 35 height 29
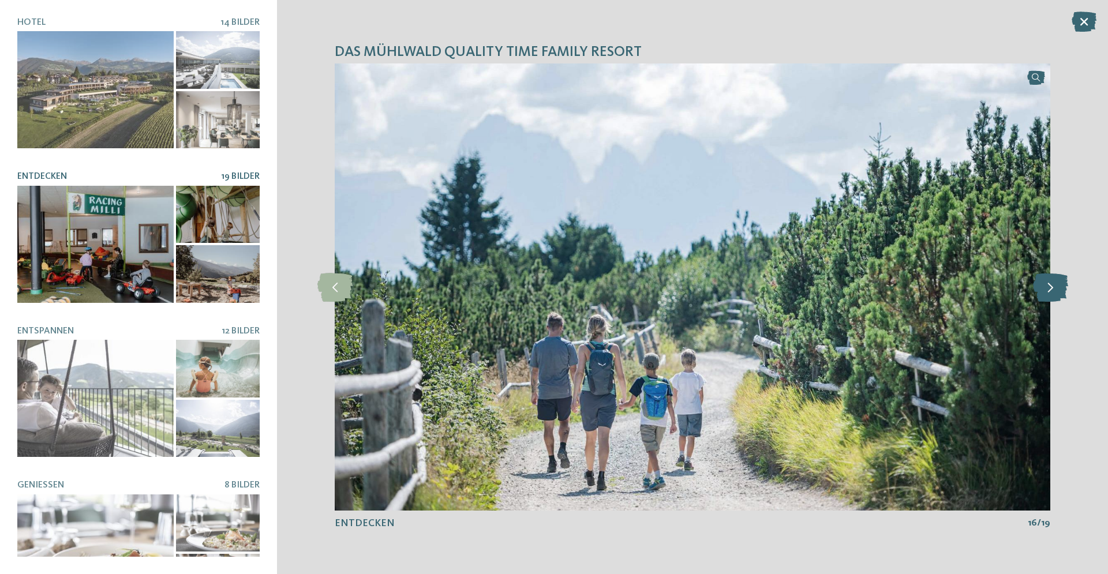
click at [1050, 285] on icon at bounding box center [1050, 287] width 35 height 29
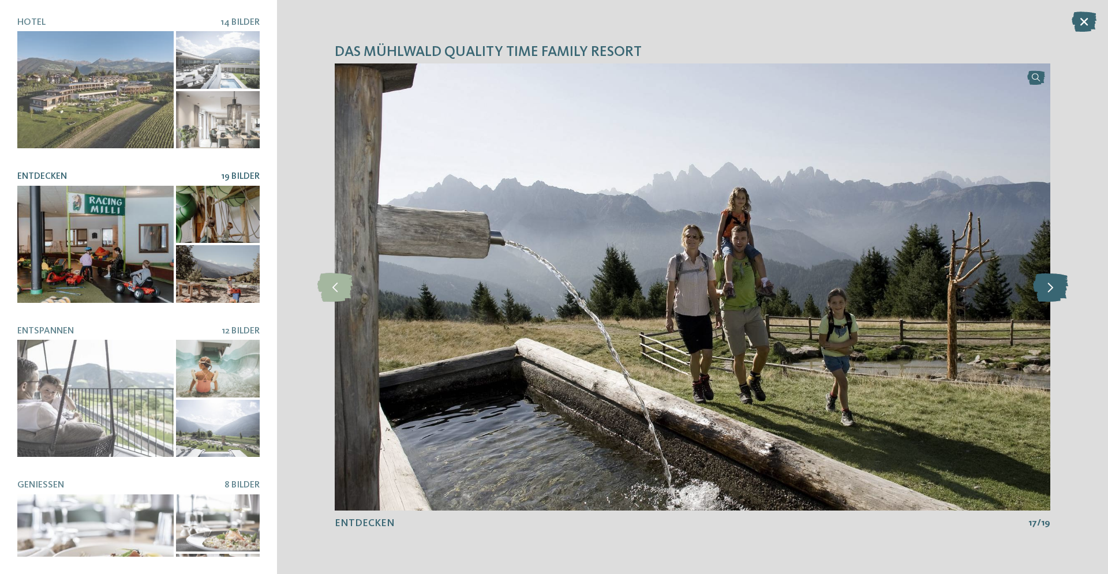
click at [1050, 285] on icon at bounding box center [1050, 287] width 35 height 29
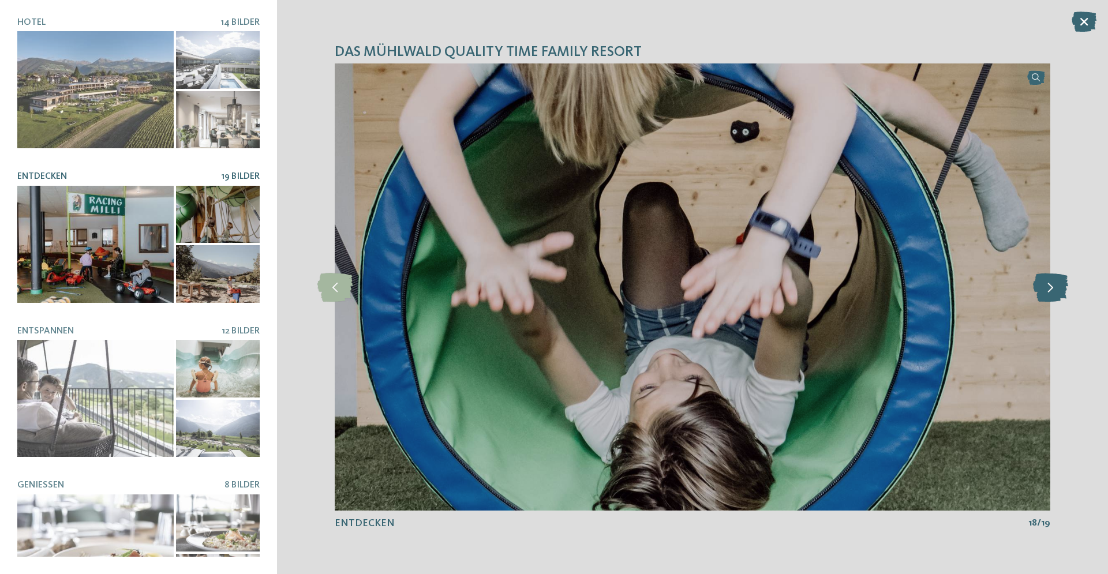
click at [1050, 285] on icon at bounding box center [1050, 287] width 35 height 29
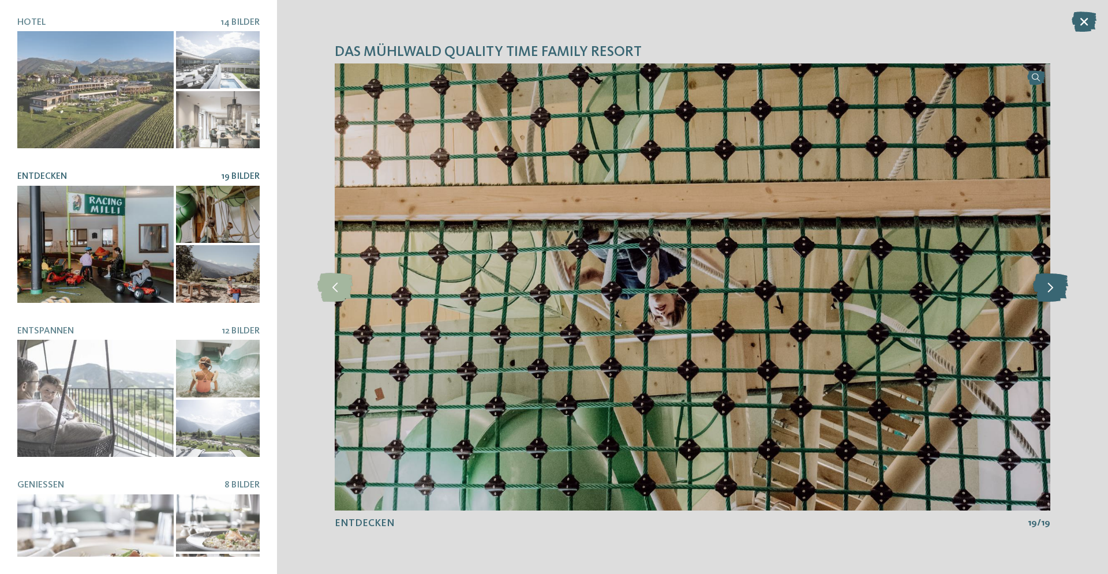
click at [1050, 285] on icon at bounding box center [1050, 287] width 35 height 29
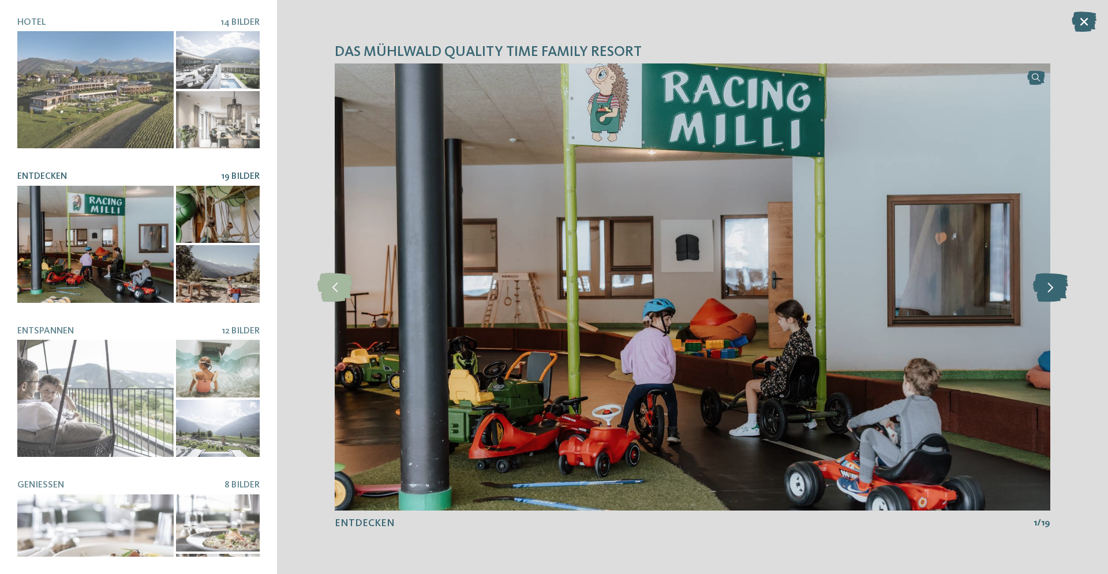
click at [1050, 285] on icon at bounding box center [1050, 287] width 35 height 29
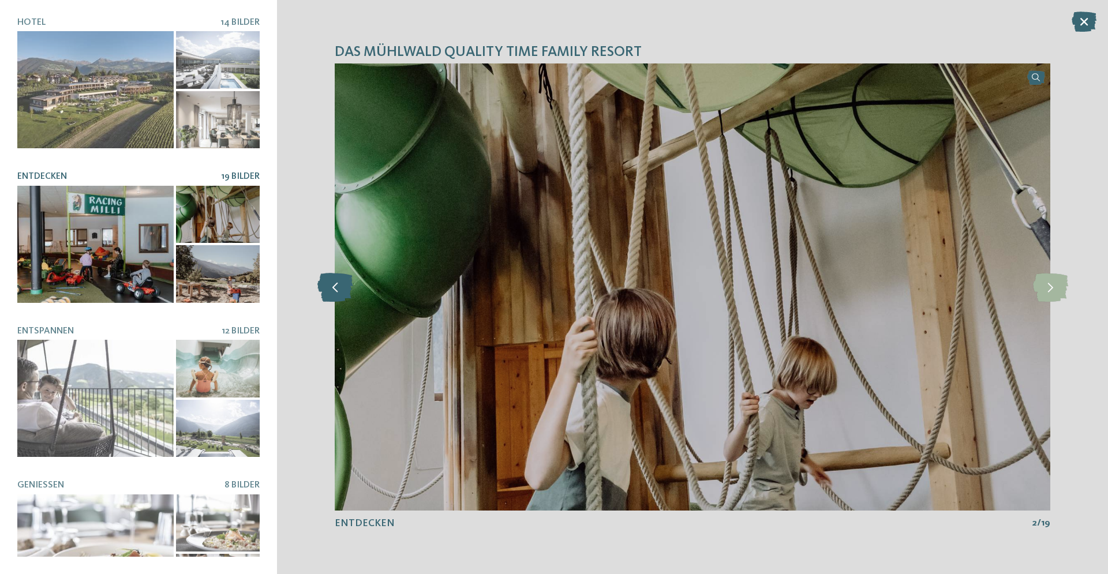
click at [327, 283] on icon at bounding box center [334, 287] width 35 height 29
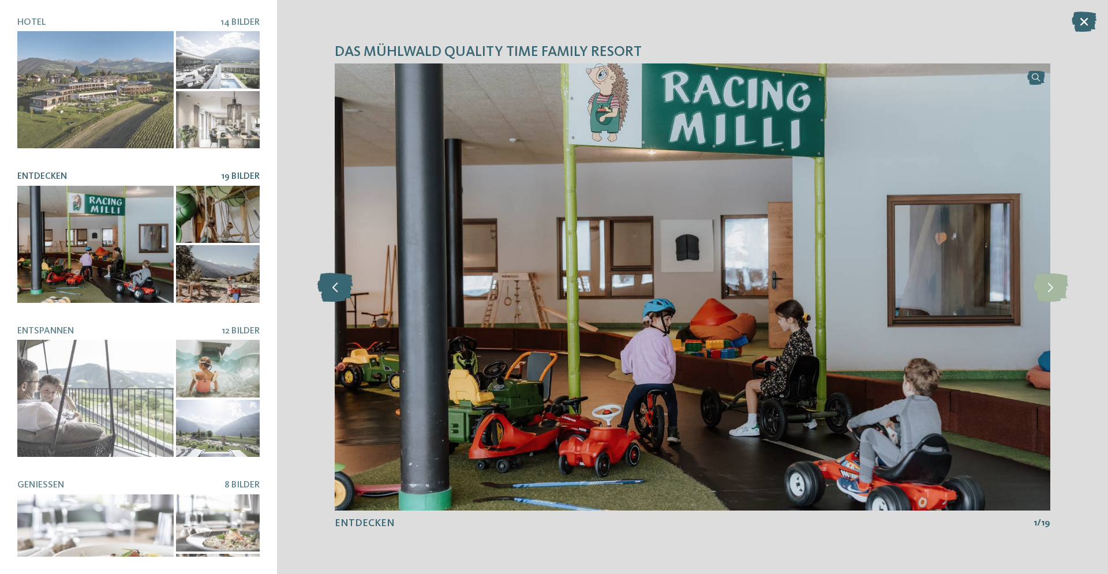
click at [328, 283] on icon at bounding box center [334, 287] width 35 height 29
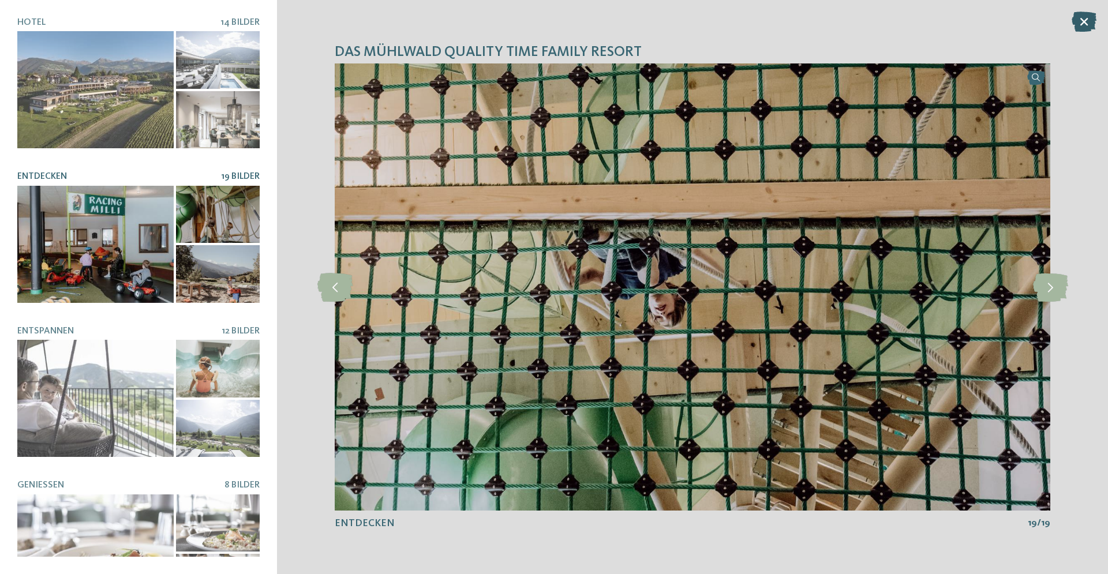
click at [1085, 22] on icon at bounding box center [1084, 22] width 25 height 20
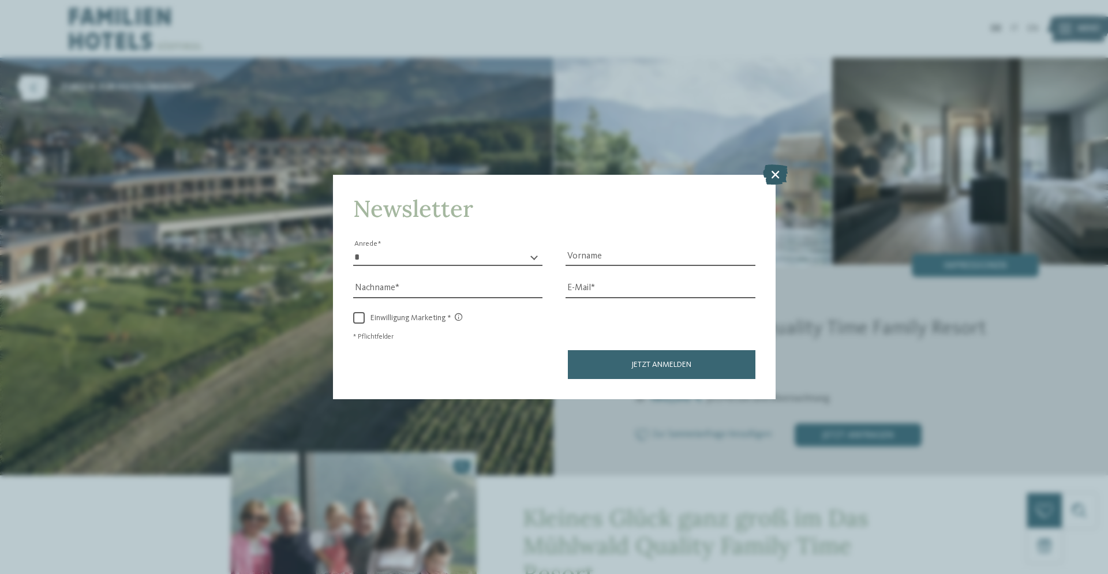
click at [774, 174] on icon at bounding box center [775, 175] width 25 height 20
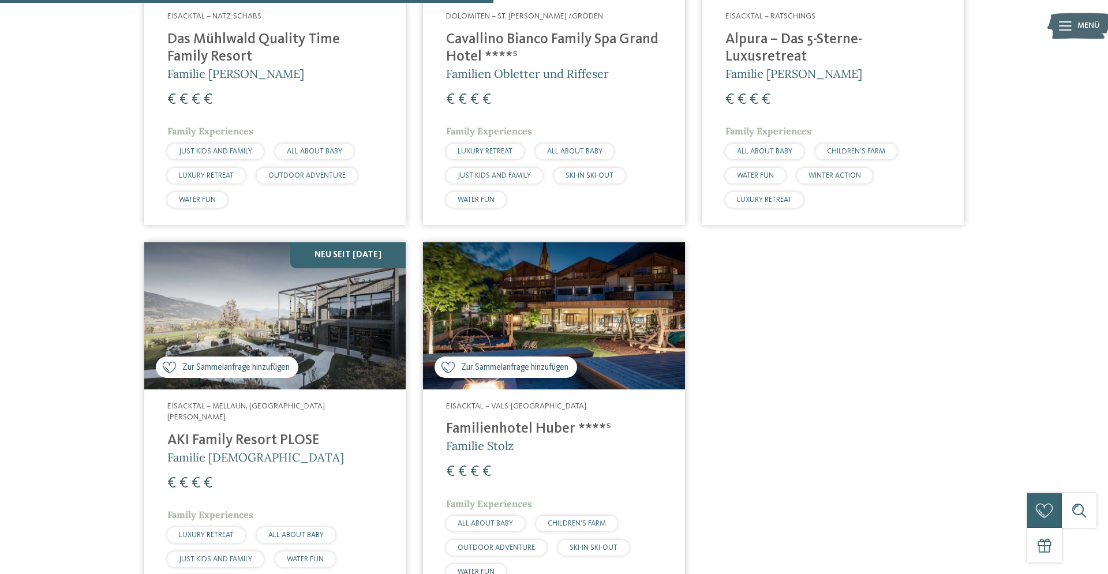
scroll to position [599, 0]
click at [306, 328] on img at bounding box center [274, 315] width 261 height 147
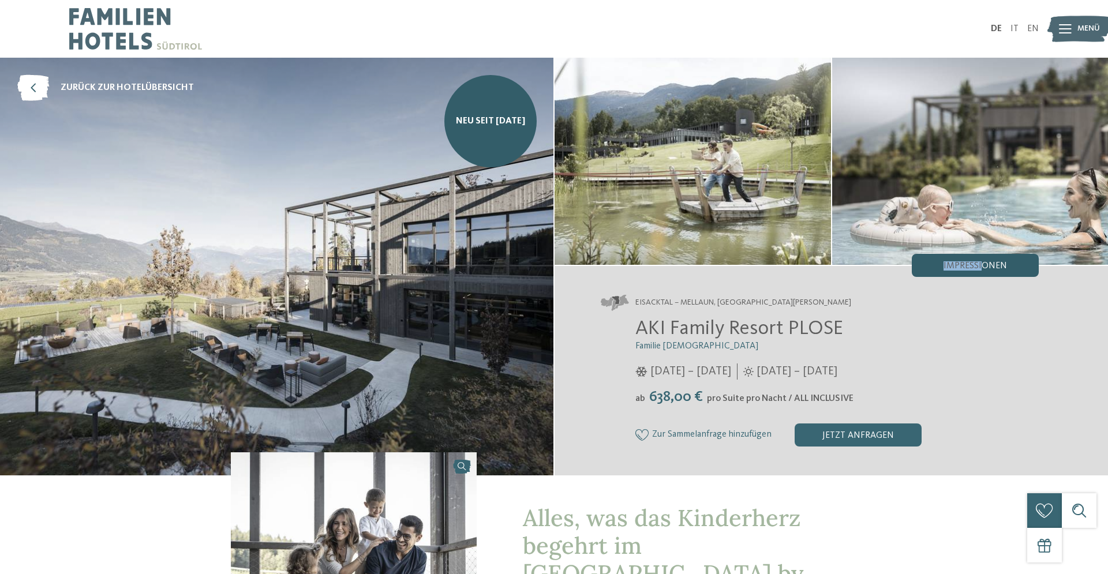
click at [982, 259] on div "Impressionen" at bounding box center [975, 265] width 127 height 23
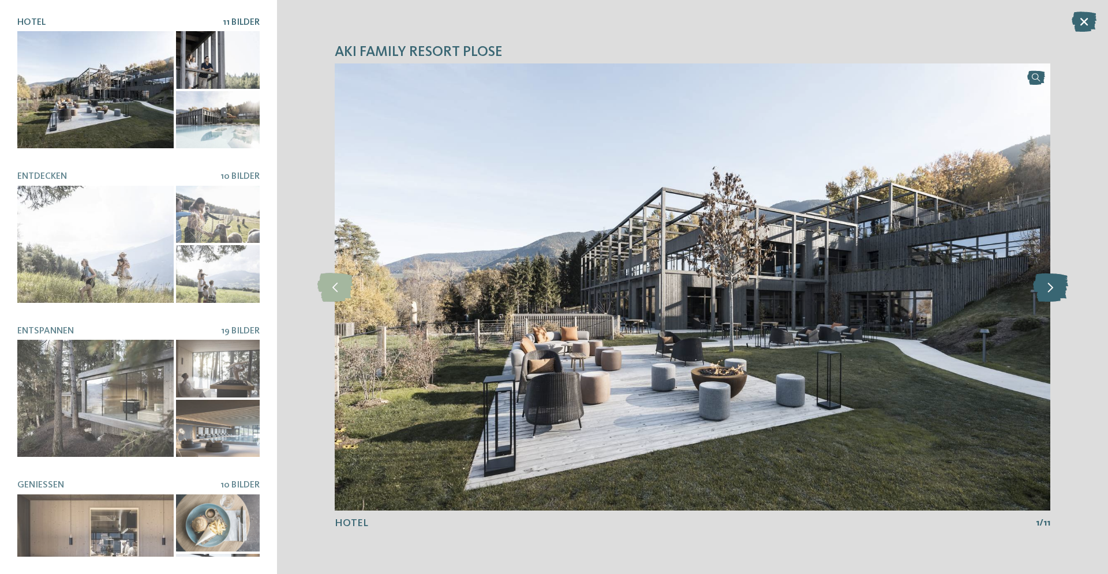
click at [1053, 292] on icon at bounding box center [1050, 287] width 35 height 29
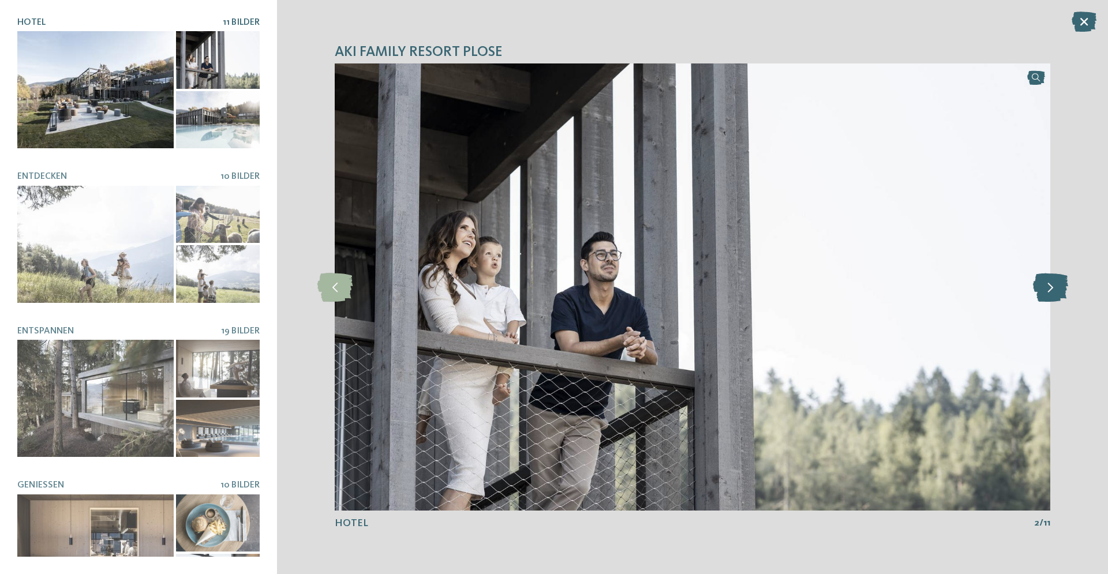
click at [1053, 292] on icon at bounding box center [1050, 287] width 35 height 29
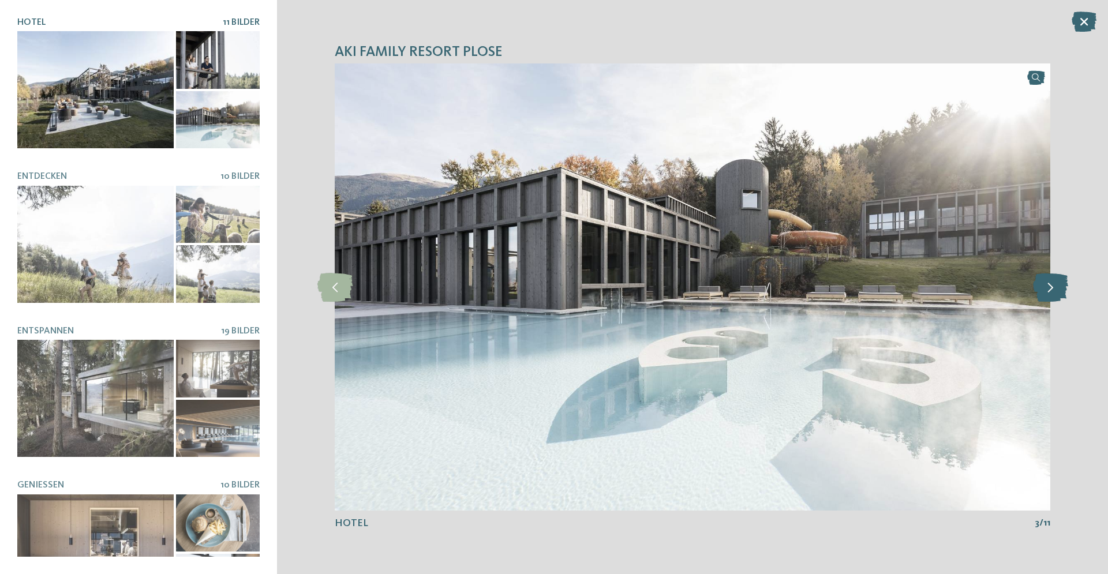
click at [1053, 292] on icon at bounding box center [1050, 287] width 35 height 29
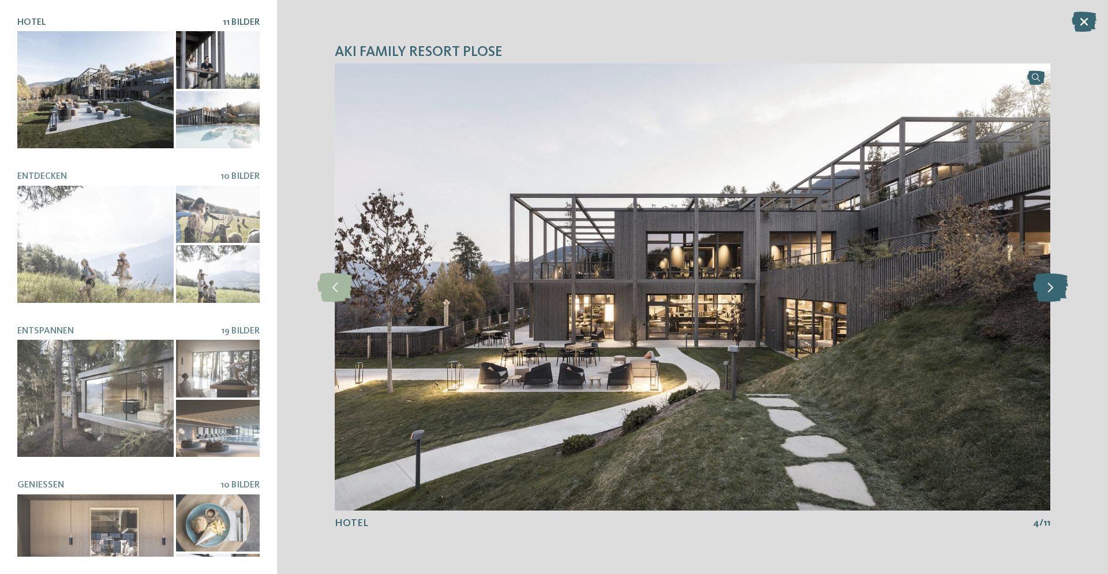
click at [1053, 292] on icon at bounding box center [1050, 287] width 35 height 29
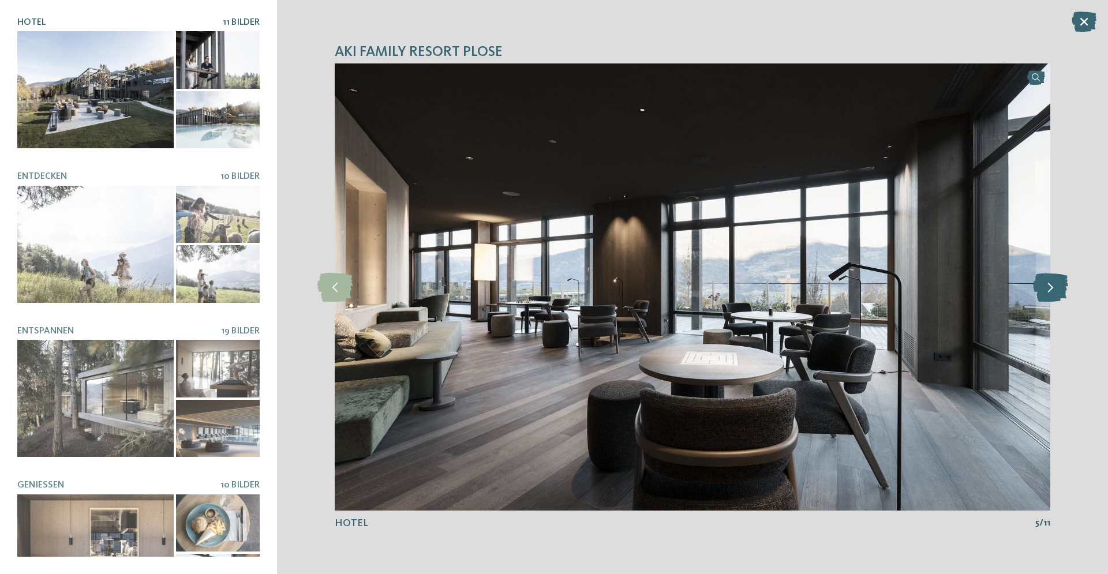
click at [1053, 292] on icon at bounding box center [1050, 287] width 35 height 29
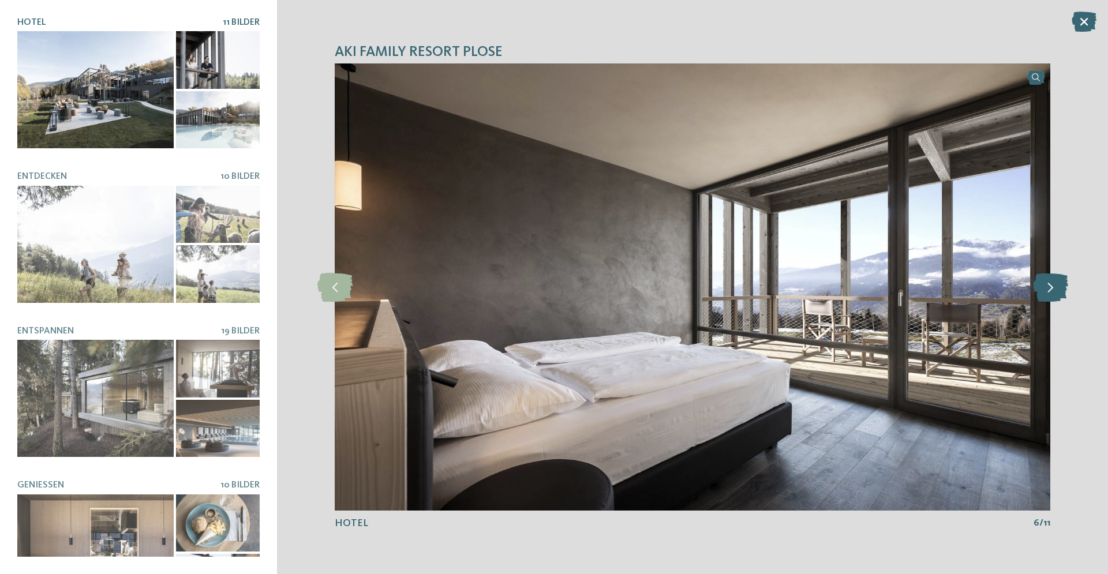
click at [1053, 292] on icon at bounding box center [1050, 287] width 35 height 29
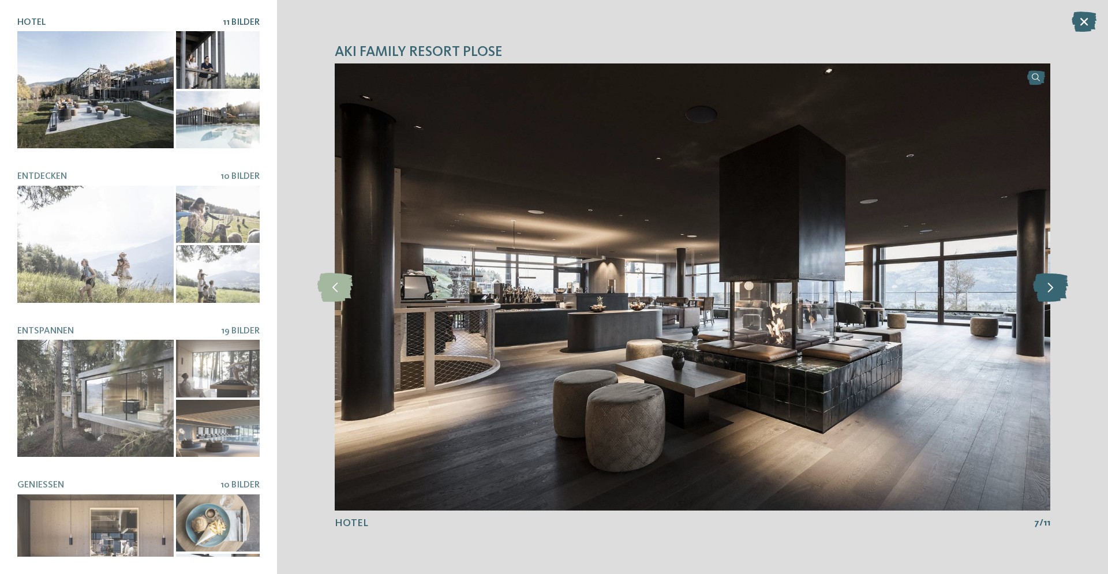
click at [1053, 292] on icon at bounding box center [1050, 287] width 35 height 29
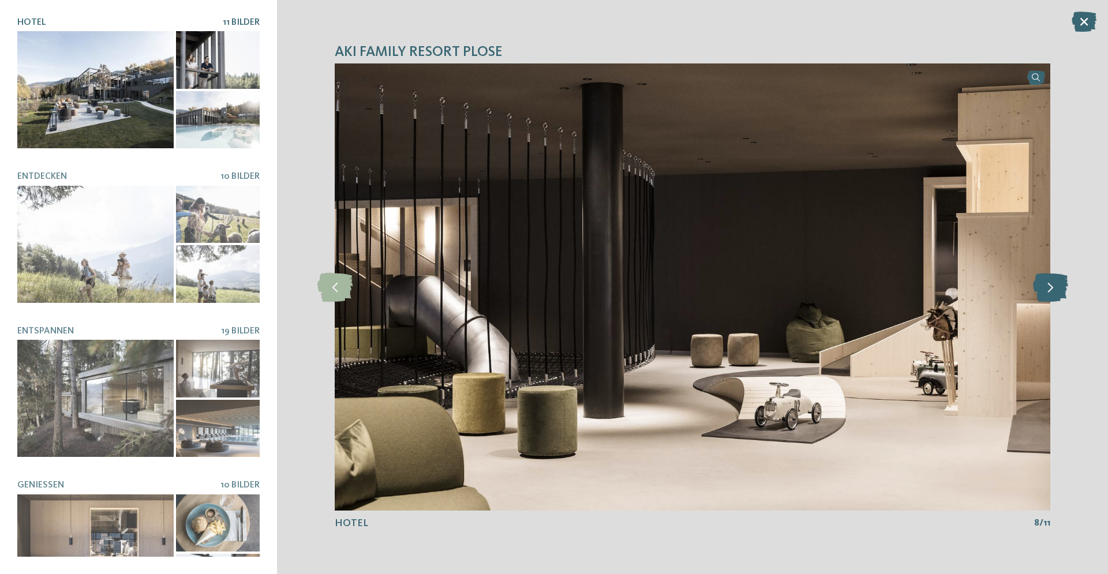
click at [1053, 292] on icon at bounding box center [1050, 287] width 35 height 29
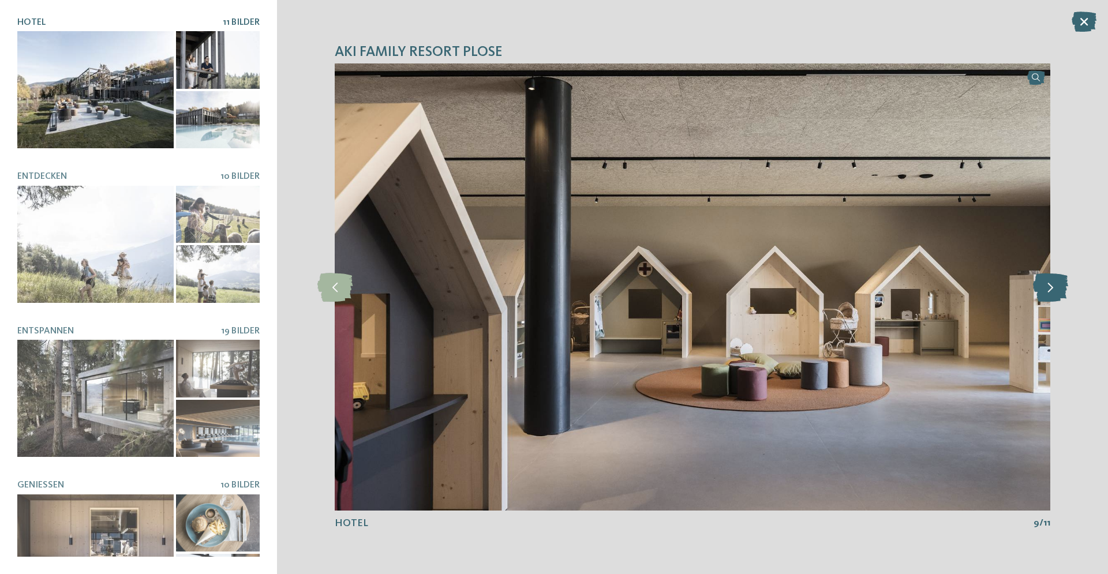
click at [1053, 292] on icon at bounding box center [1050, 287] width 35 height 29
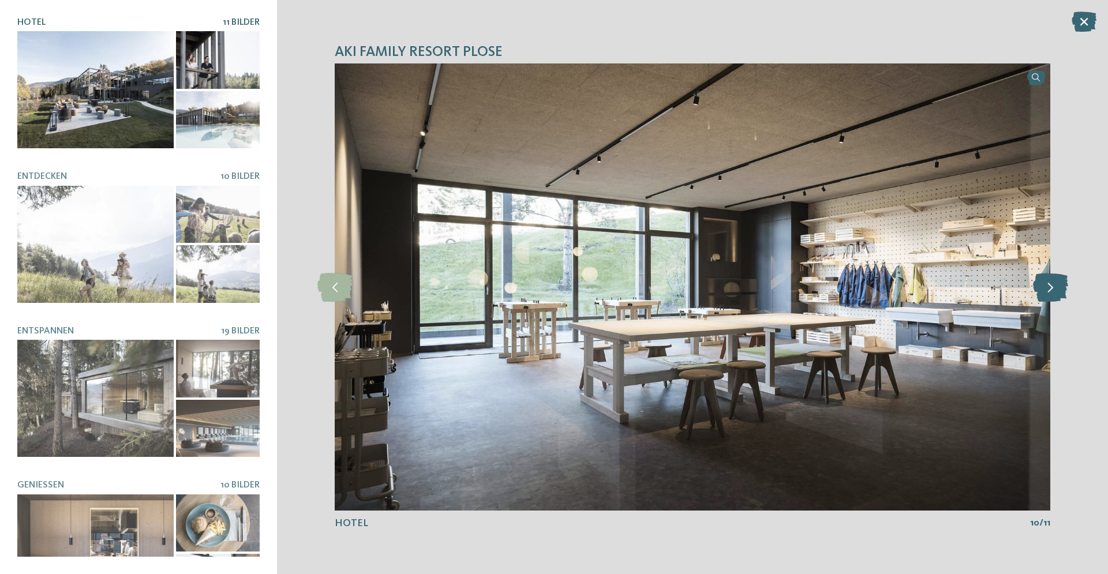
click at [1053, 292] on icon at bounding box center [1050, 287] width 35 height 29
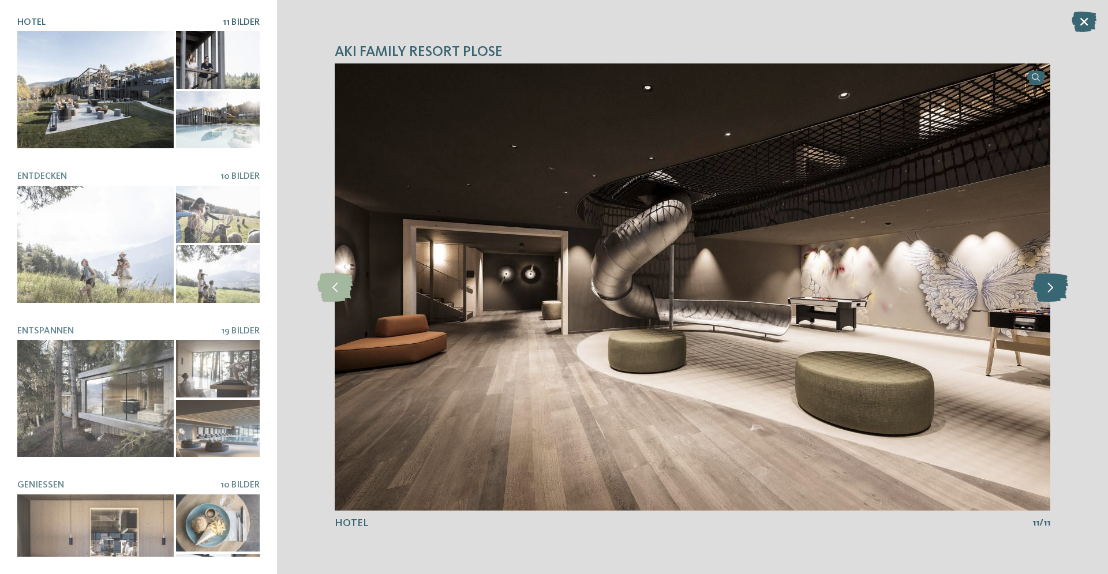
click at [1053, 292] on icon at bounding box center [1050, 287] width 35 height 29
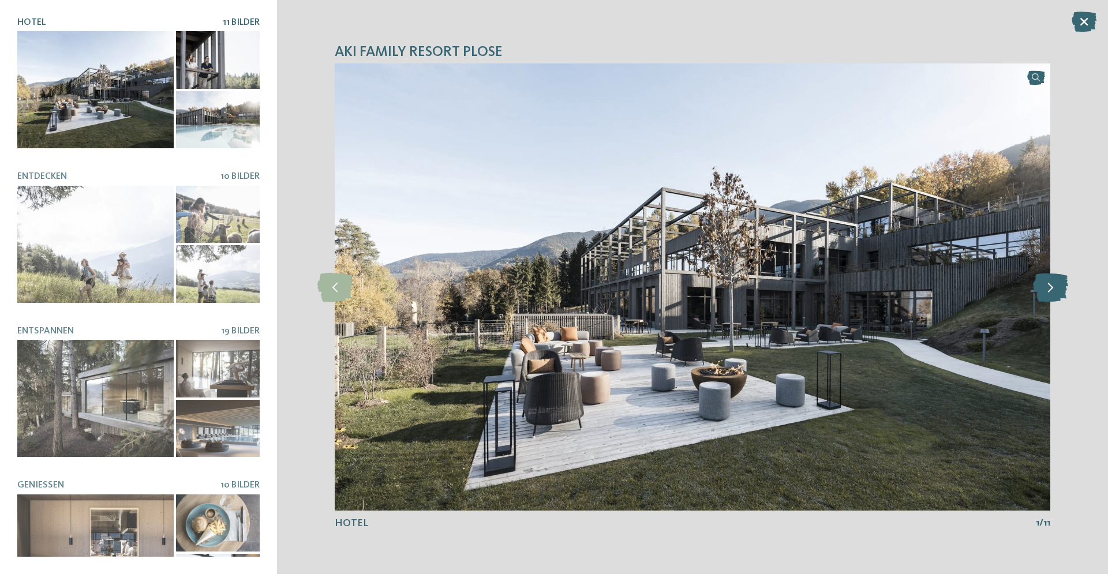
click at [1053, 292] on icon at bounding box center [1050, 287] width 35 height 29
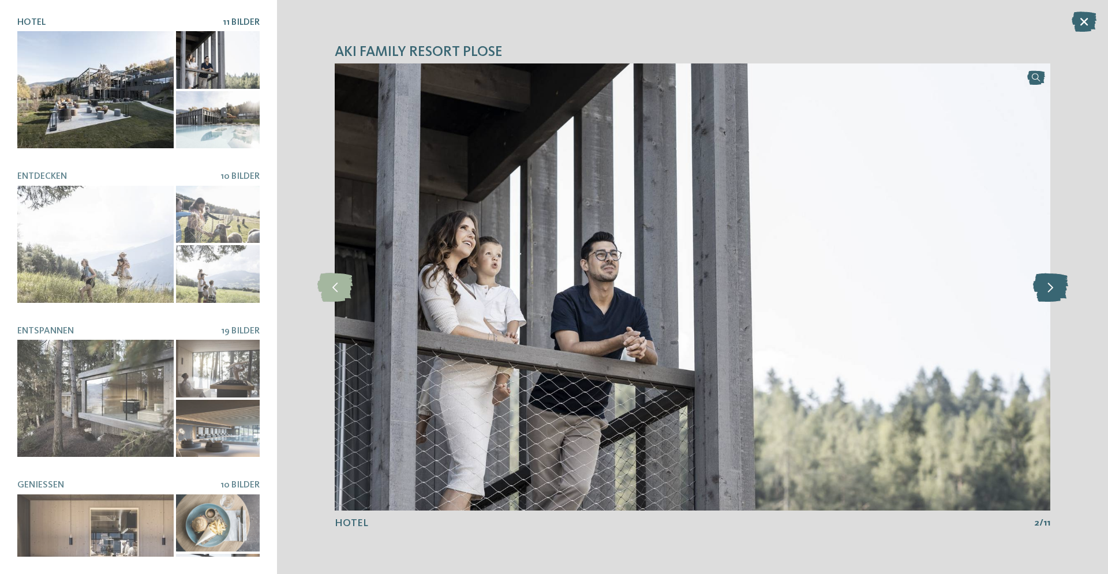
click at [1053, 292] on icon at bounding box center [1050, 287] width 35 height 29
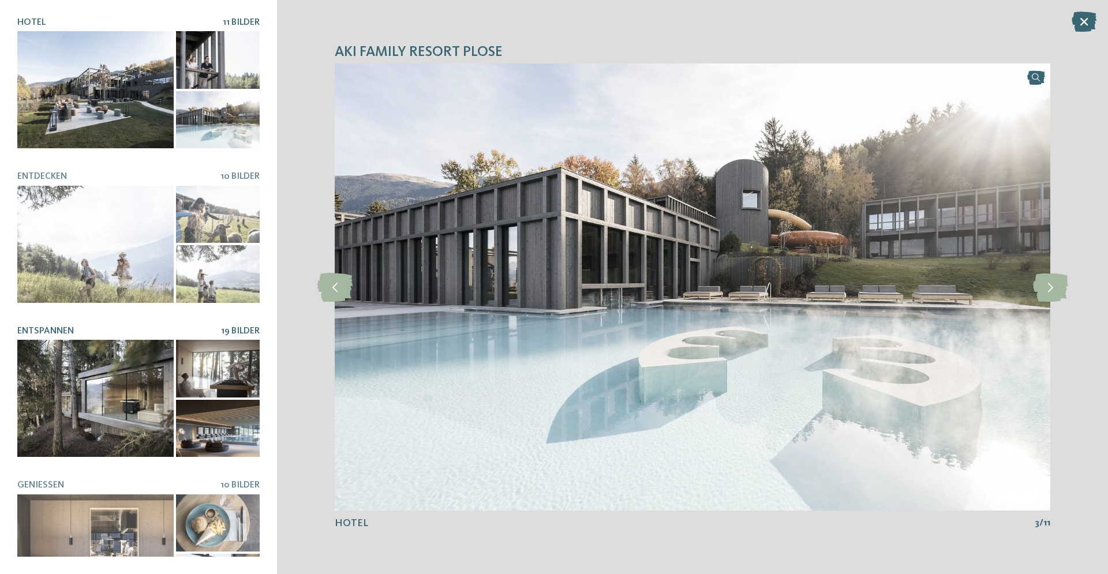
click at [70, 415] on div at bounding box center [95, 398] width 156 height 117
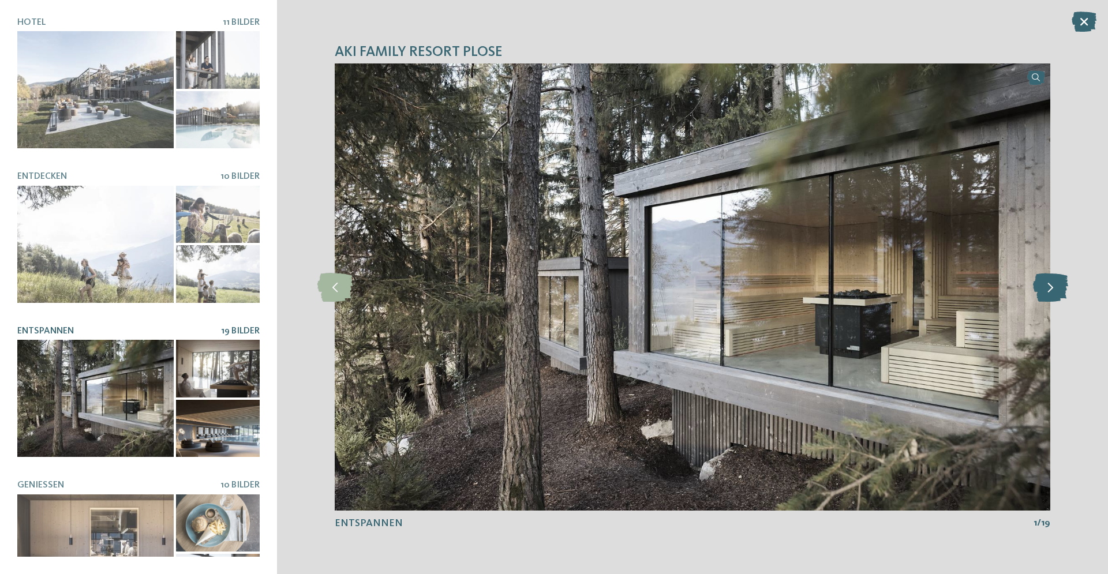
click at [1051, 290] on icon at bounding box center [1050, 287] width 35 height 29
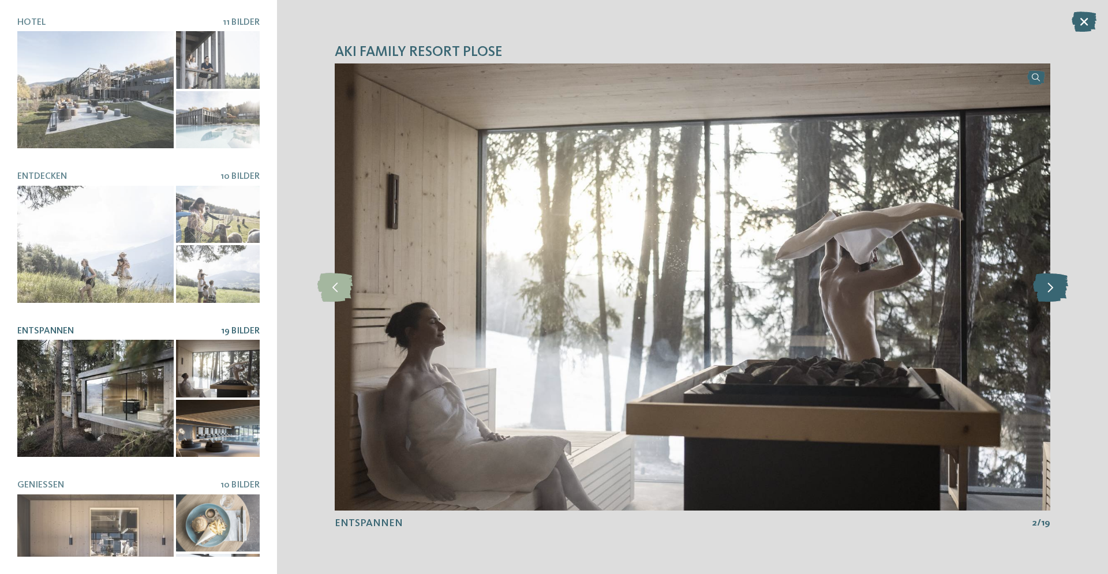
click at [1051, 290] on icon at bounding box center [1050, 287] width 35 height 29
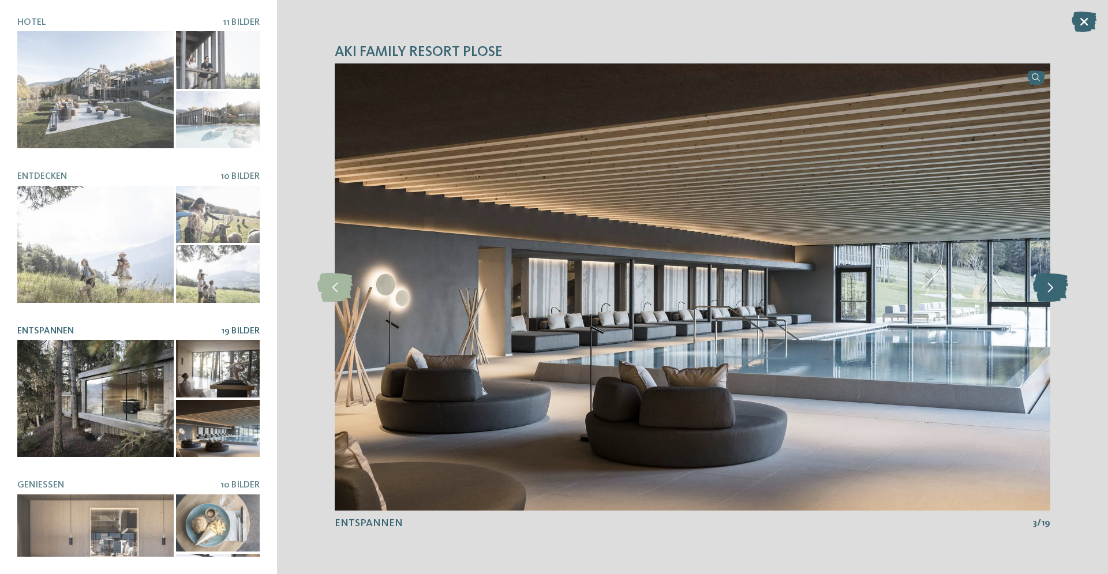
click at [1051, 290] on icon at bounding box center [1050, 287] width 35 height 29
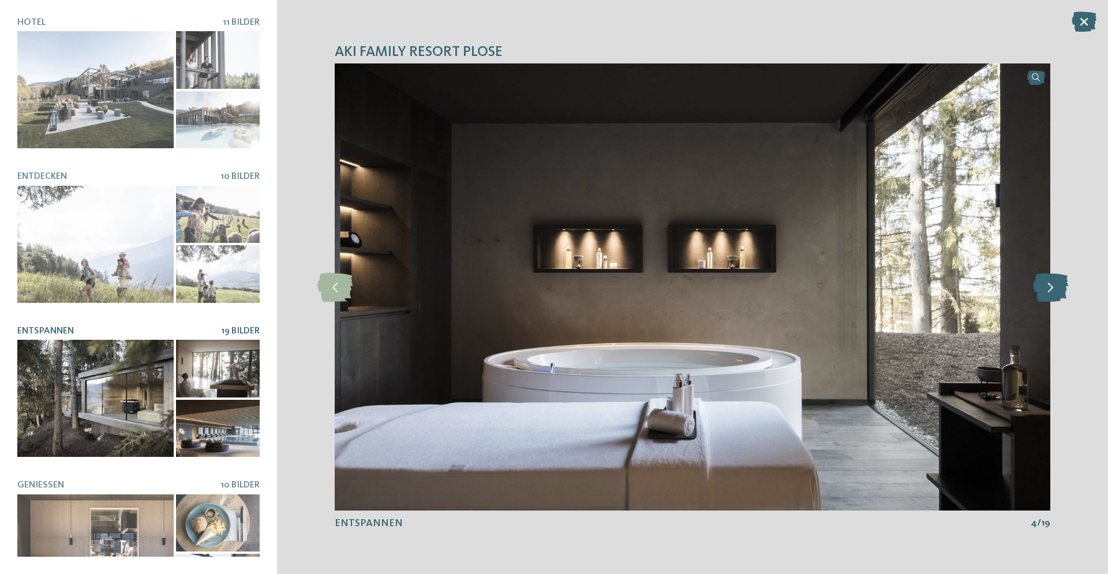
click at [1051, 290] on icon at bounding box center [1050, 287] width 35 height 29
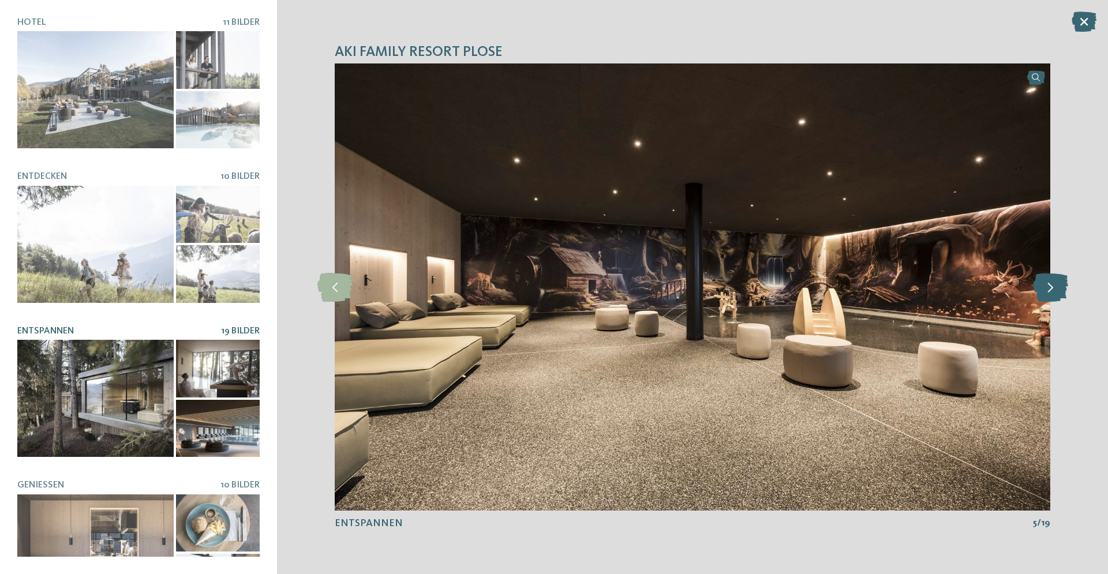
click at [1051, 290] on icon at bounding box center [1050, 287] width 35 height 29
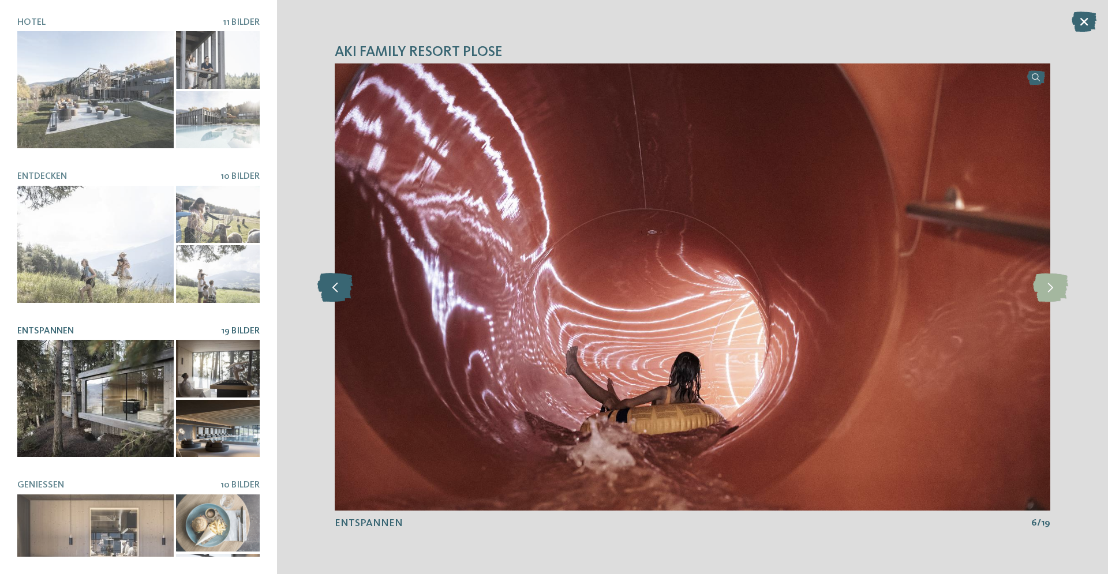
click at [347, 291] on icon at bounding box center [334, 287] width 35 height 29
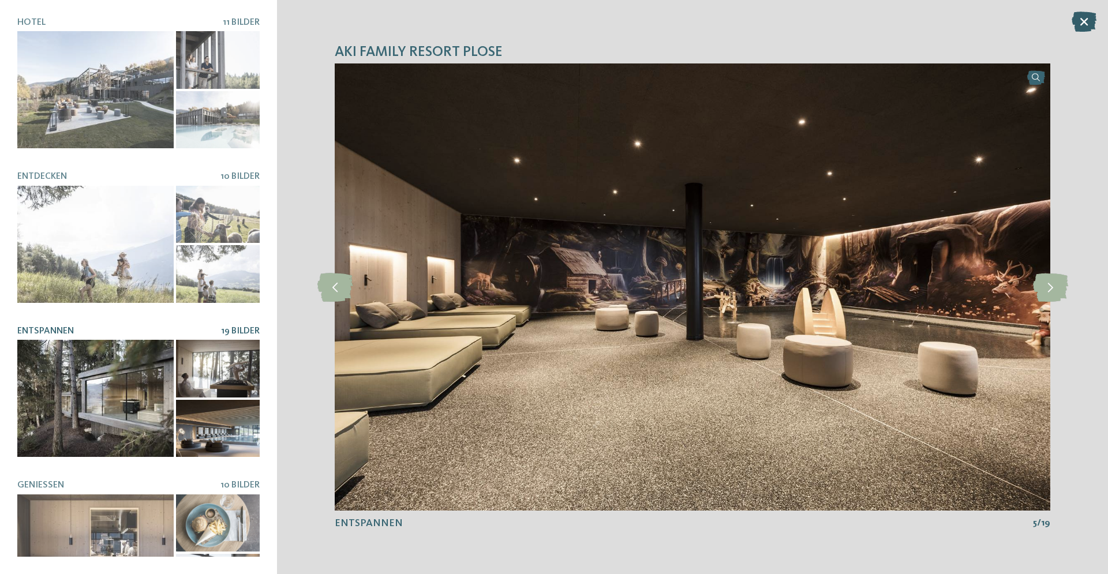
click at [1084, 24] on icon at bounding box center [1084, 22] width 25 height 20
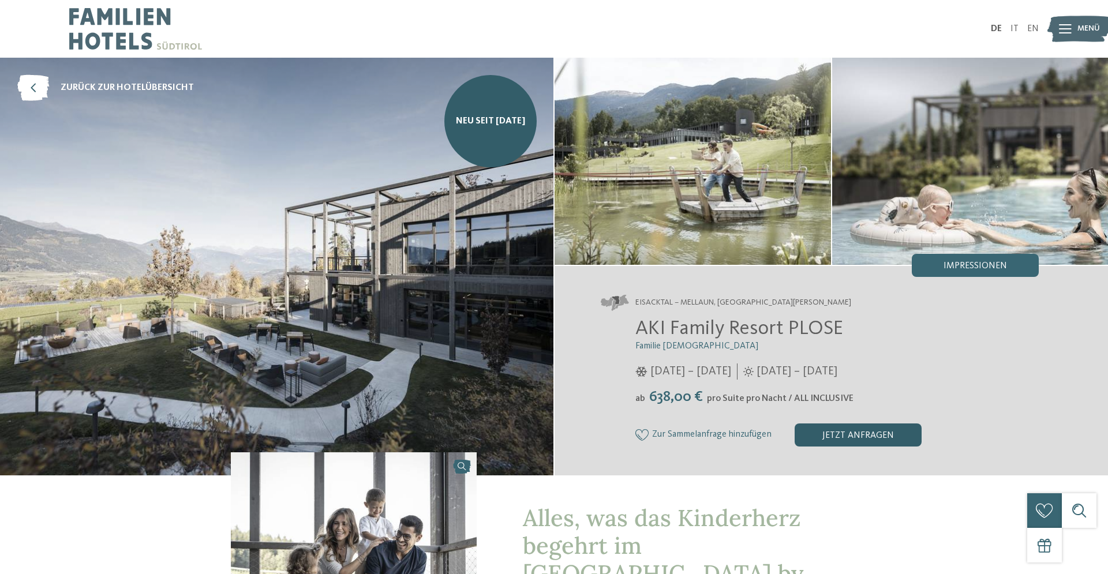
click at [863, 438] on div "jetzt anfragen" at bounding box center [858, 435] width 127 height 23
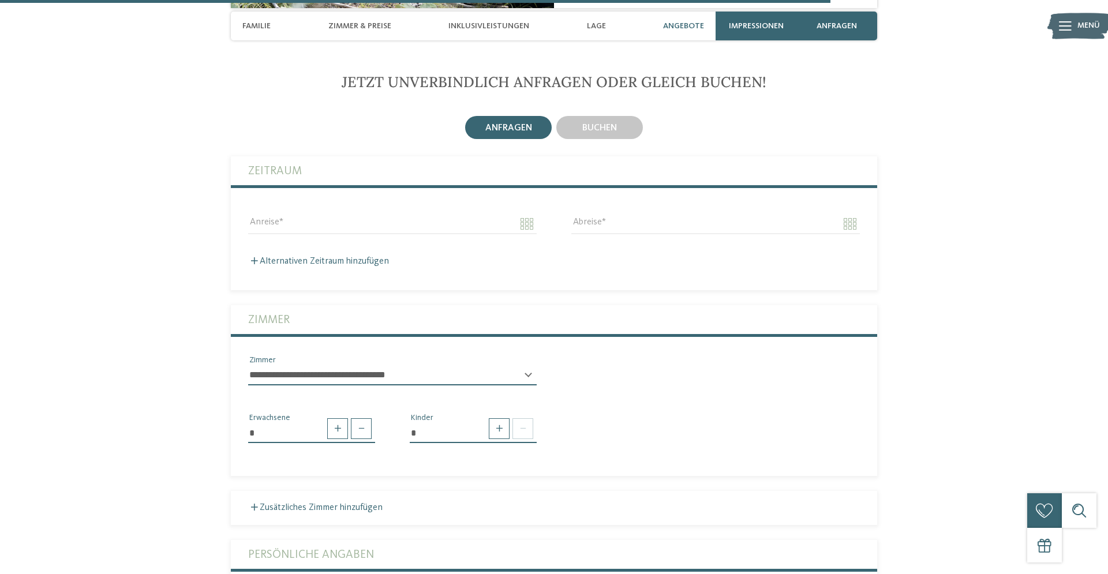
scroll to position [2997, 0]
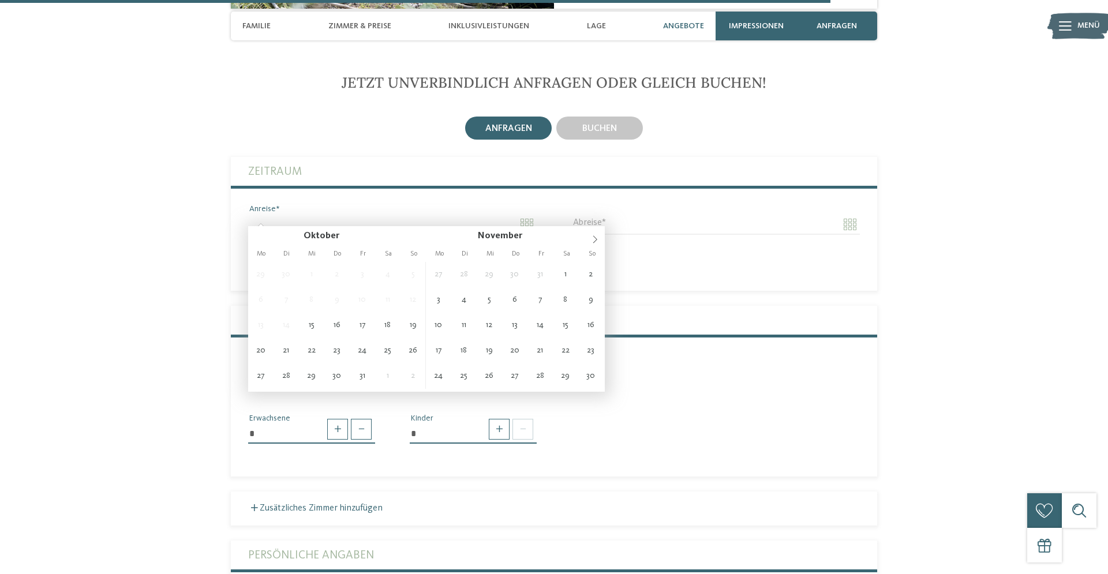
click at [271, 215] on input "Anreise" at bounding box center [392, 225] width 289 height 20
type input "**********"
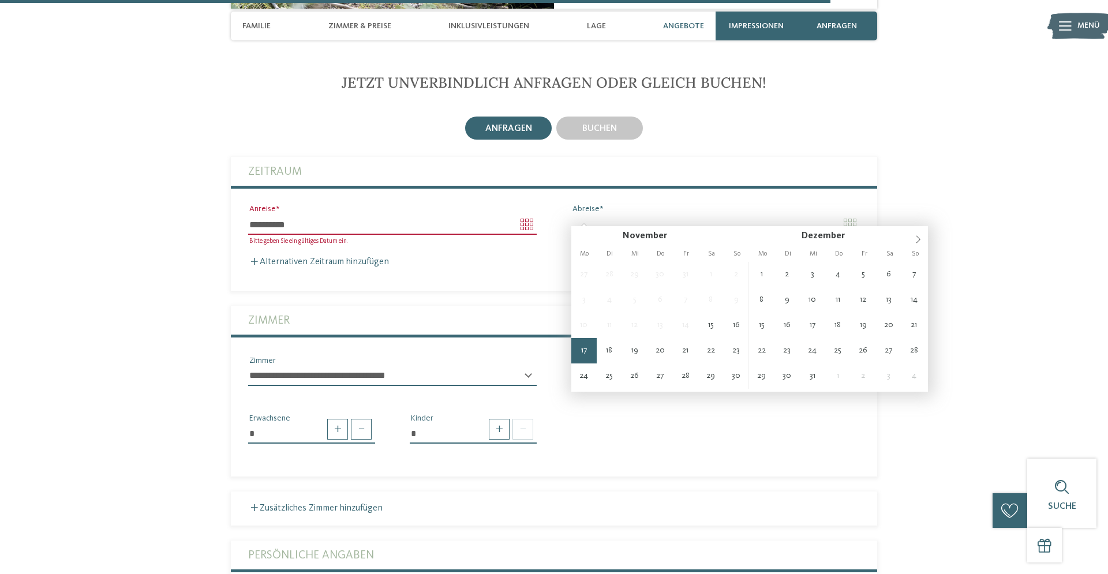
type input "**********"
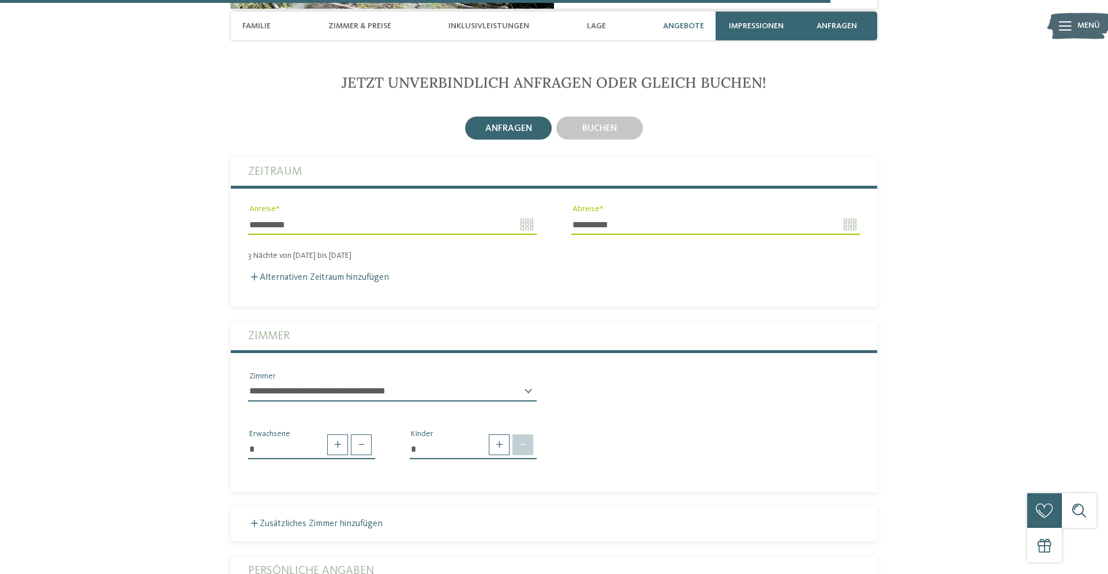
click at [529, 438] on span at bounding box center [523, 445] width 21 height 21
click at [499, 435] on span at bounding box center [499, 445] width 21 height 21
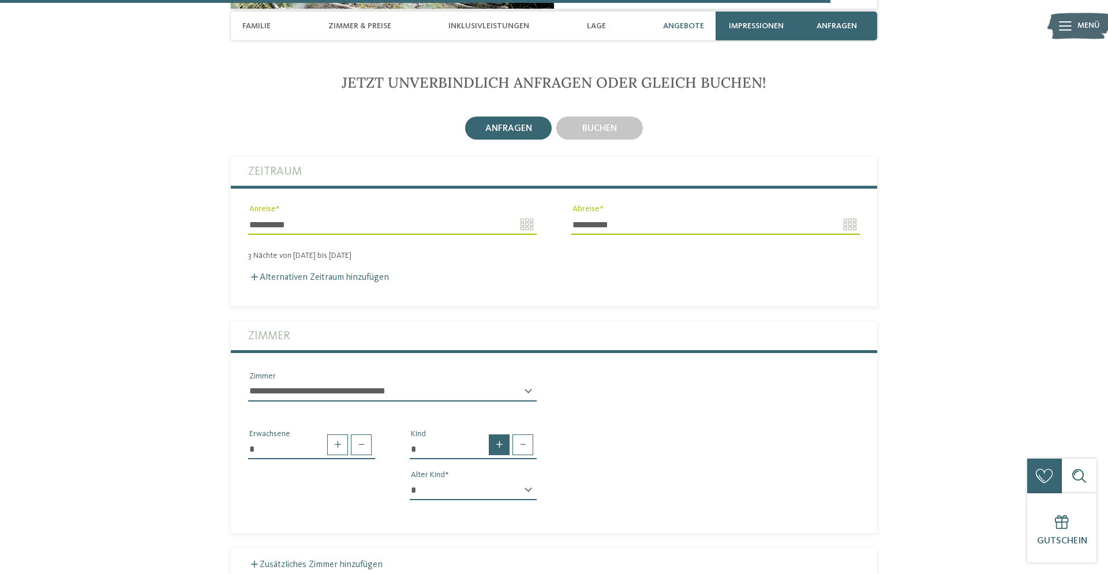
click at [499, 435] on span at bounding box center [499, 445] width 21 height 21
type input "*"
click at [410, 481] on select "* * * * * * * * * * * ** ** ** ** ** ** ** **" at bounding box center [473, 491] width 127 height 20
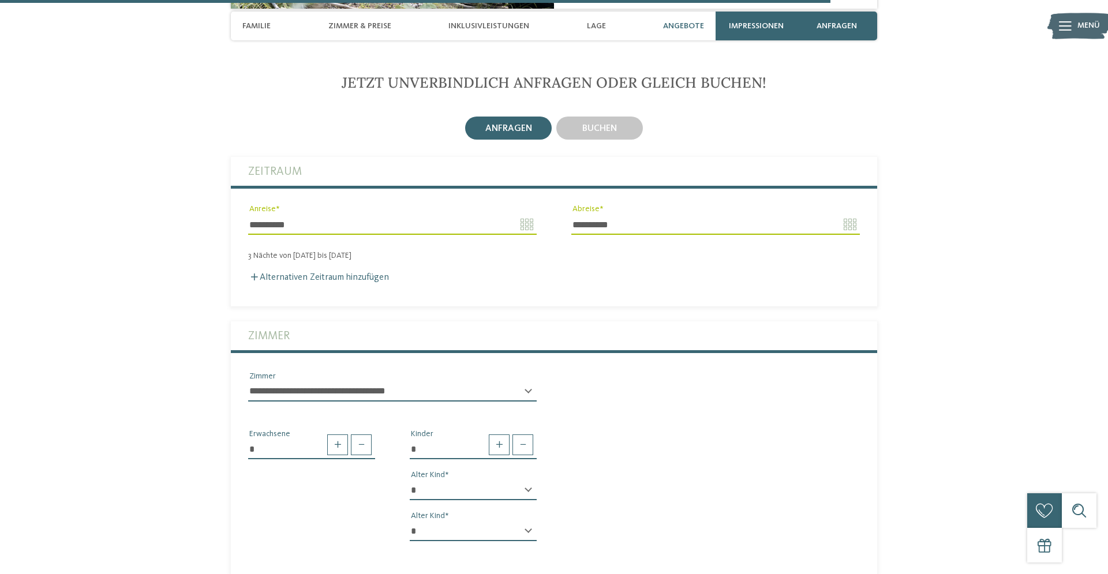
select select "*"
click option "*" at bounding box center [0, 0] width 0 height 0
click at [529, 522] on div "* * * * * * * * * * * ** ** ** ** ** ** ** ** Alter Kind" at bounding box center [473, 536] width 127 height 29
click at [528, 524] on div "* * * * * * * * * * * ** ** ** ** ** ** ** ** Alter Kind" at bounding box center [473, 536] width 127 height 29
click at [528, 523] on div "* * * * * * * * * * * ** ** ** ** ** ** ** ** Alter Kind" at bounding box center [473, 536] width 127 height 29
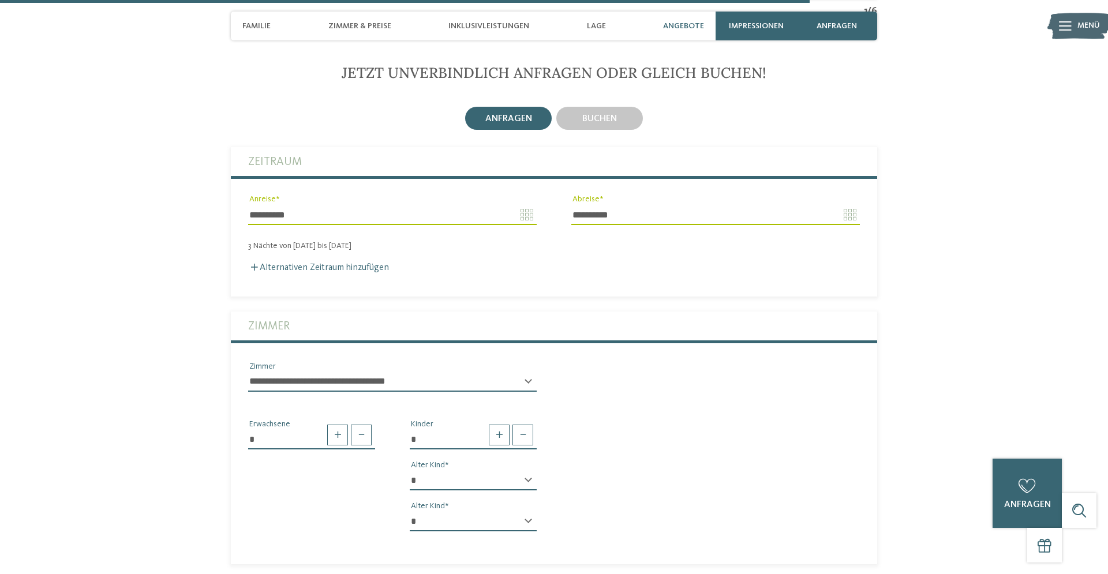
scroll to position [3011, 0]
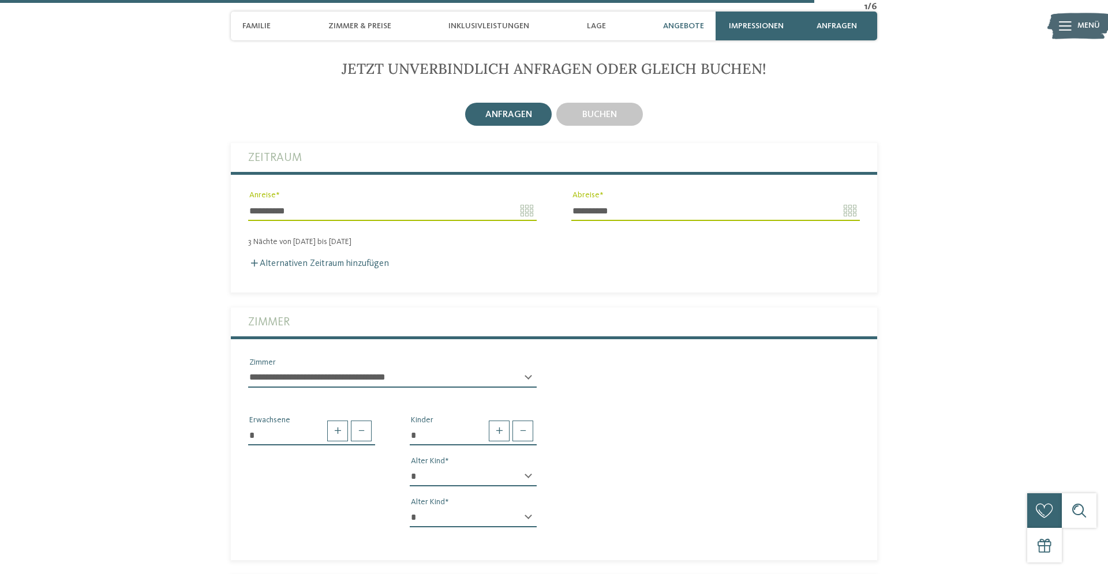
click at [531, 508] on div "* * * * * * * * * * * ** ** ** ** ** ** ** ** Alter Kind" at bounding box center [473, 522] width 127 height 29
click at [525, 508] on div "* * * * * * * * * * * ** ** ** ** ** ** ** ** Alter Kind" at bounding box center [473, 522] width 127 height 29
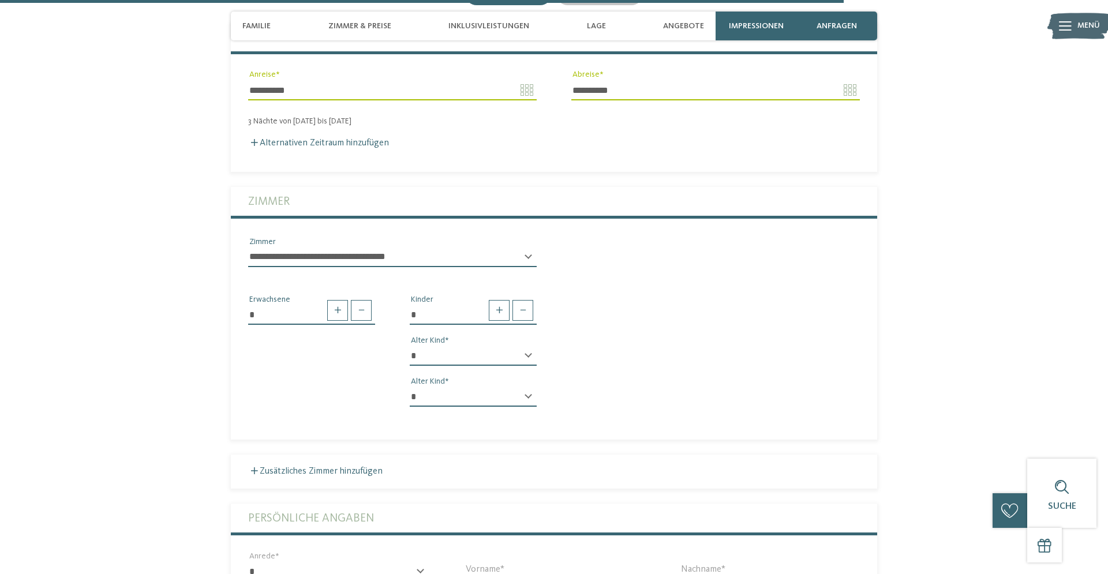
scroll to position [3136, 0]
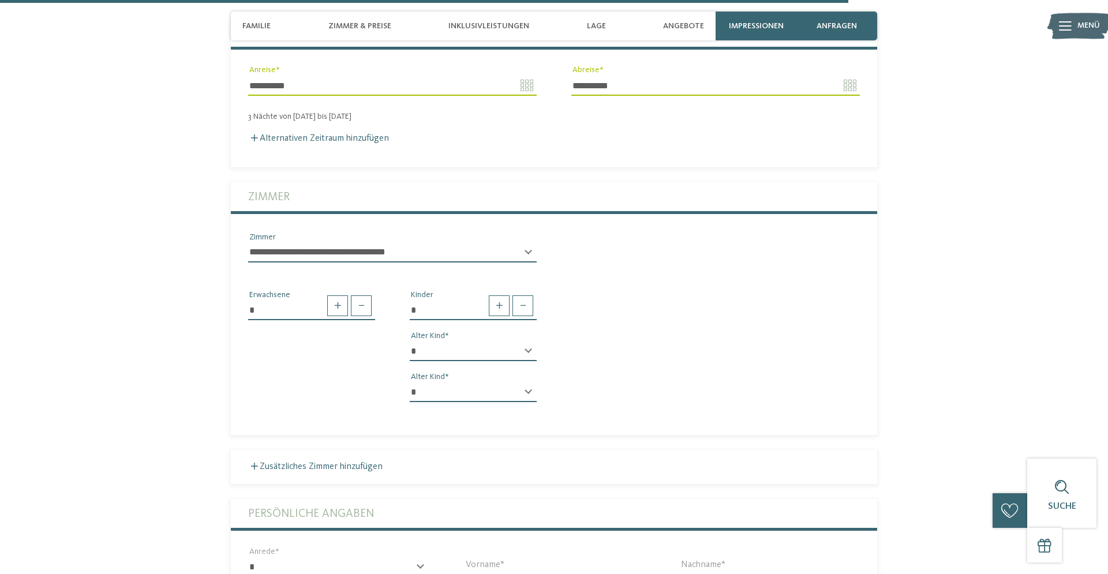
click at [410, 383] on select "* * * * * * * * * * * ** ** ** ** ** ** ** **" at bounding box center [473, 393] width 127 height 20
select select "**"
click option "**" at bounding box center [0, 0] width 0 height 0
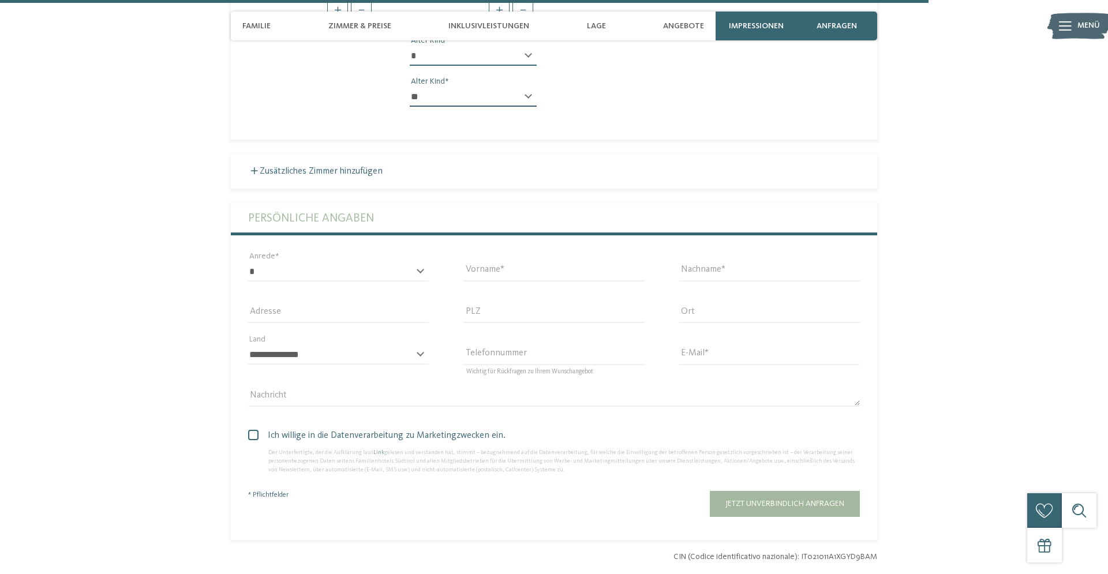
scroll to position [3433, 0]
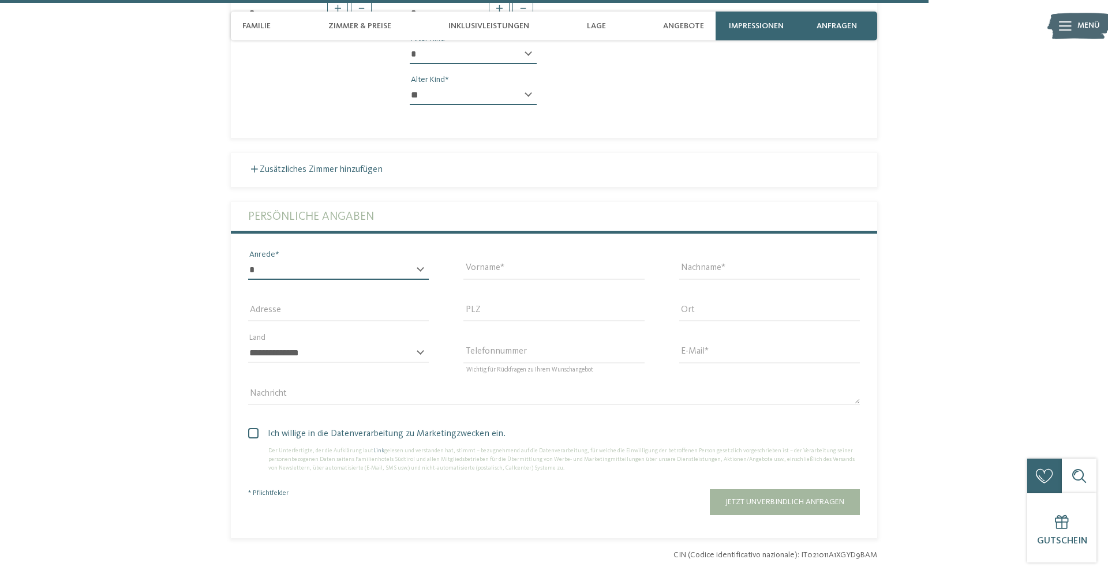
select select "*"
click option "****" at bounding box center [0, 0] width 0 height 0
click at [547, 260] on input "Vorname" at bounding box center [553, 270] width 181 height 20
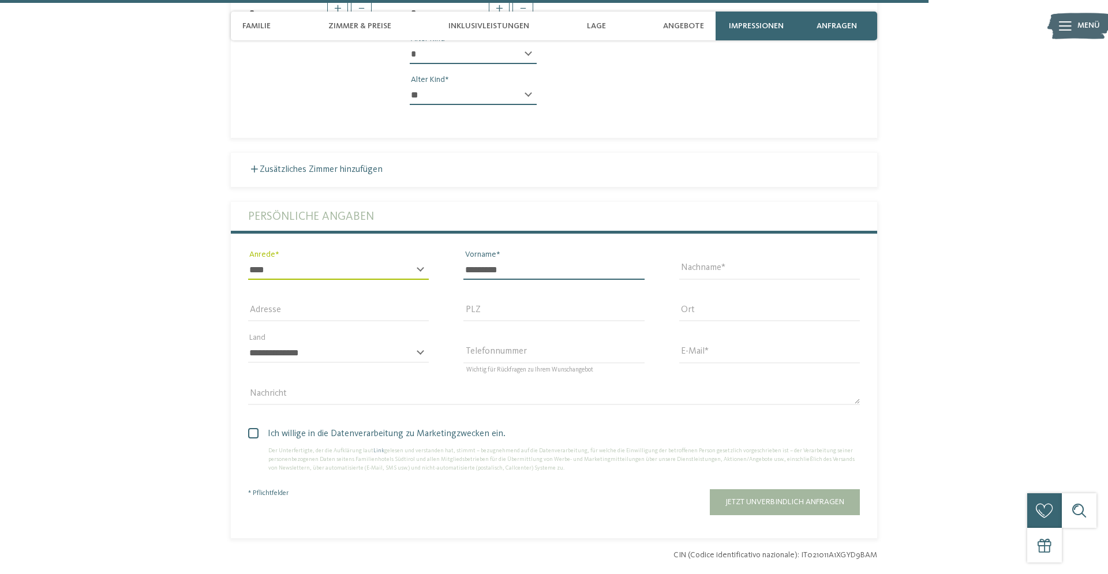
type input "*********"
click at [758, 263] on input "Nachname" at bounding box center [769, 270] width 181 height 20
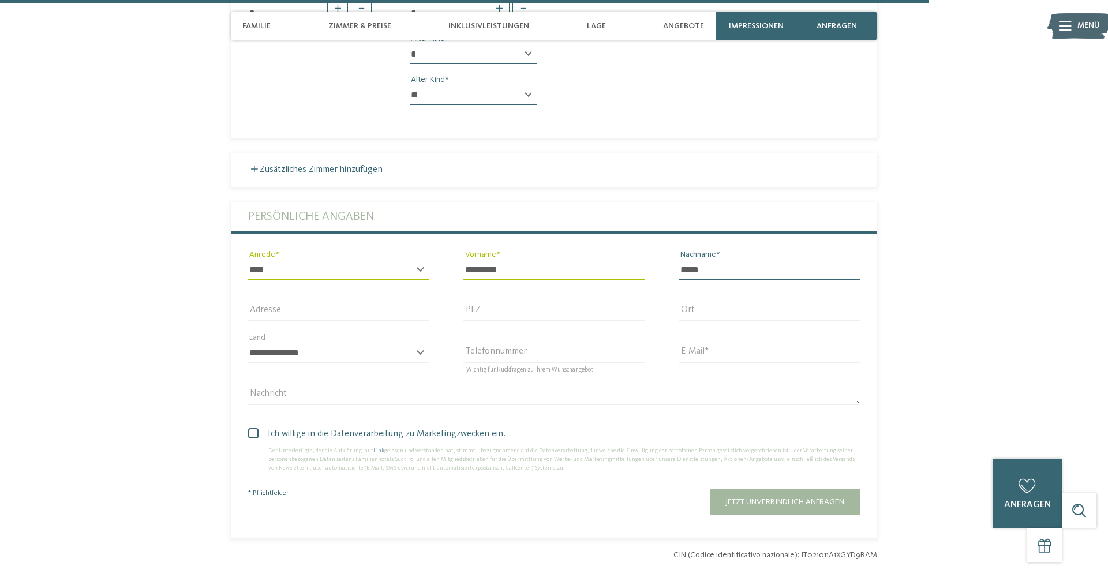
type input "*****"
click at [308, 302] on input "Adresse" at bounding box center [338, 312] width 181 height 20
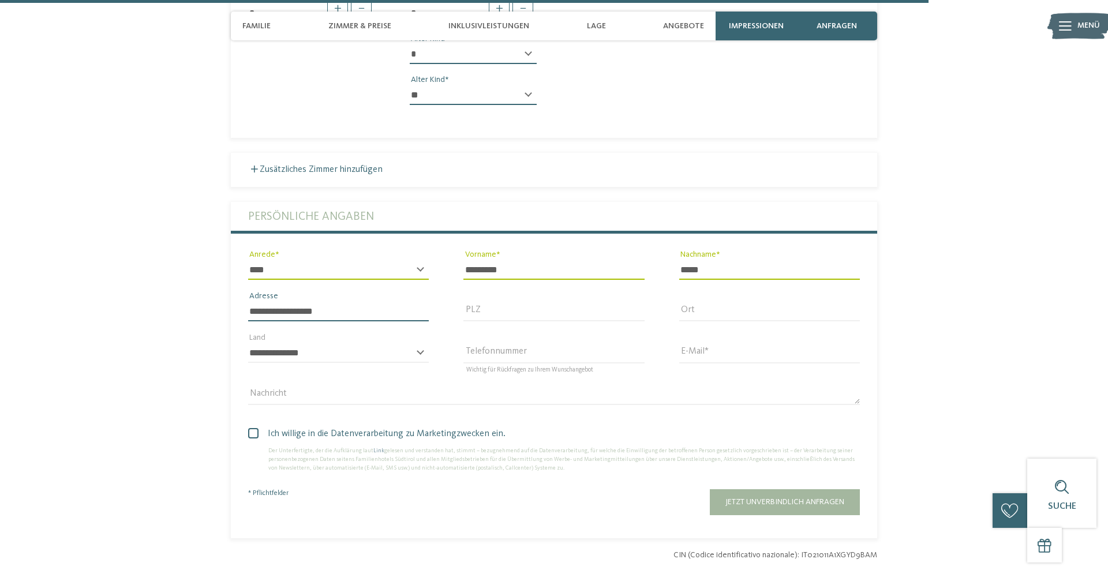
type input "**********"
click at [512, 306] on input "PLZ" at bounding box center [553, 312] width 181 height 20
type input "****"
click at [746, 306] on input "Ort" at bounding box center [769, 312] width 181 height 20
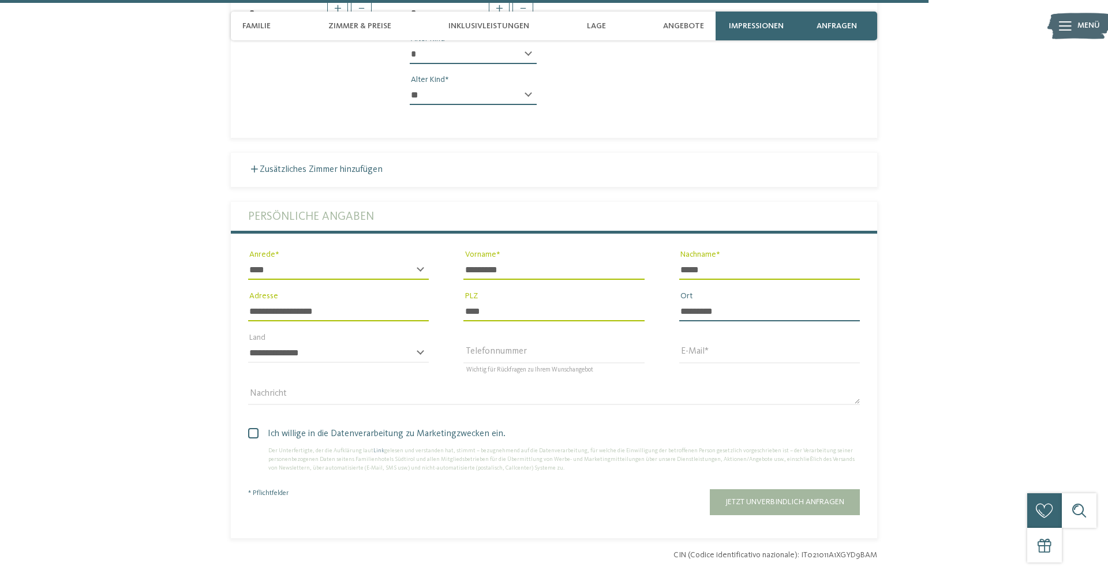
type input "*********"
click at [248, 343] on select "**********" at bounding box center [338, 353] width 181 height 20
select select "**"
click option "**********" at bounding box center [0, 0] width 0 height 0
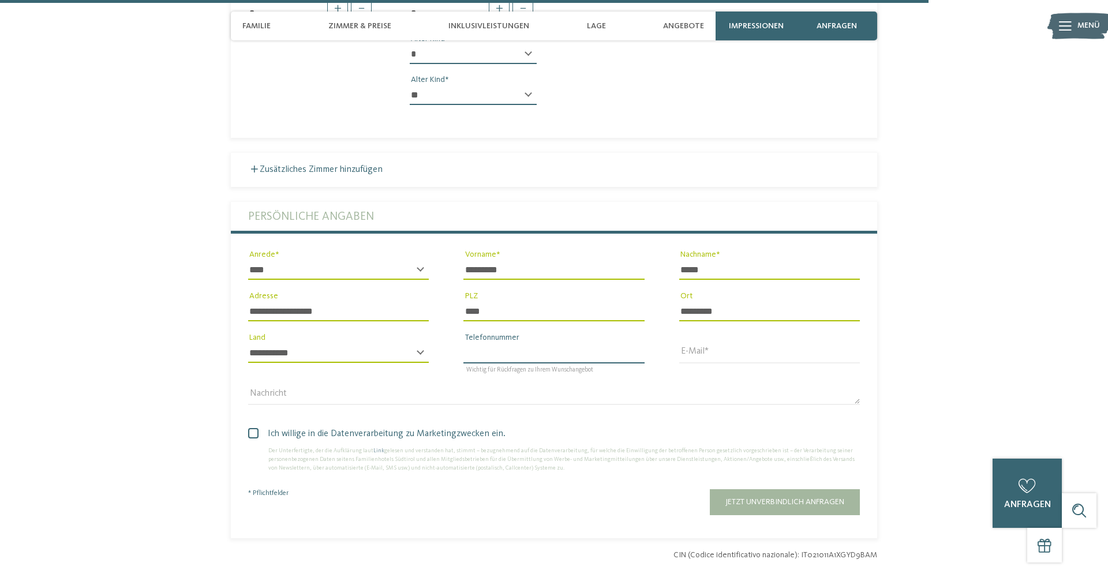
click at [544, 343] on input "Telefonnummer" at bounding box center [553, 353] width 181 height 20
type input "**********"
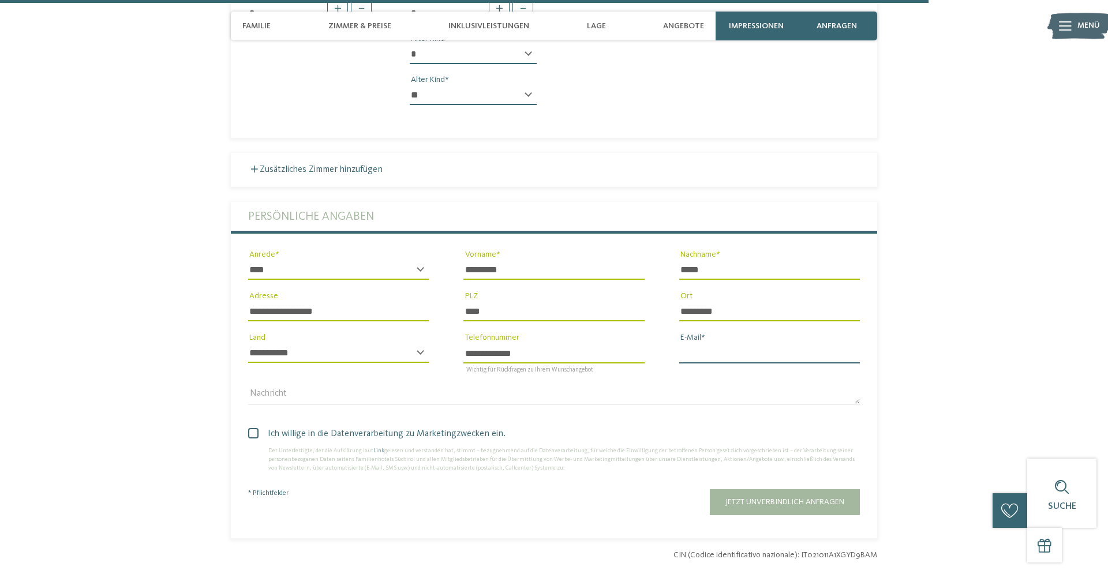
click at [766, 343] on input "E-Mail" at bounding box center [769, 353] width 181 height 20
type input "**********"
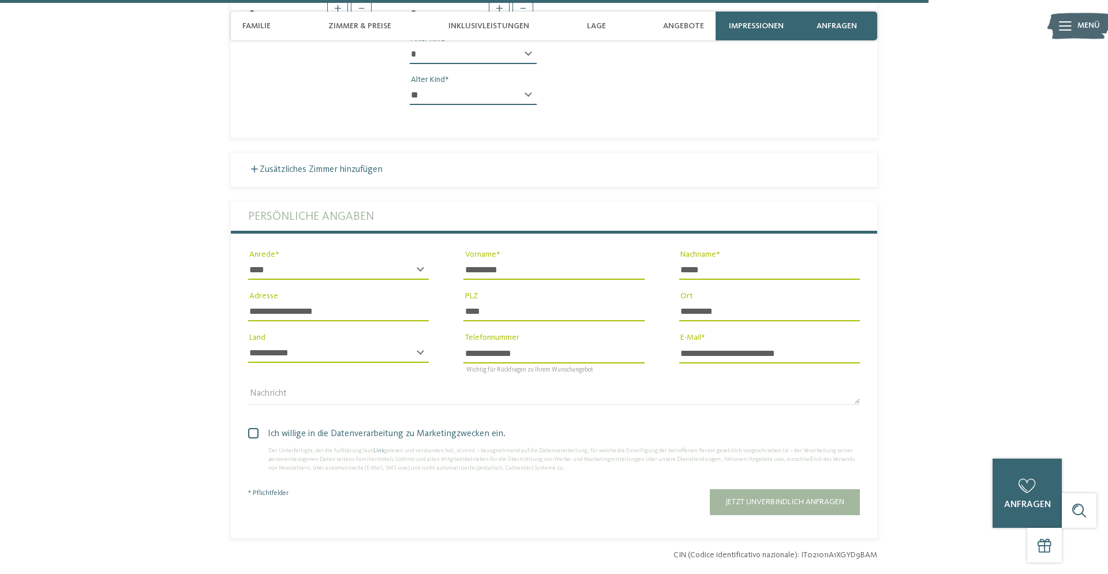
click at [253, 428] on span at bounding box center [253, 433] width 10 height 10
click at [797, 498] on span "Jetzt unverbindlich anfragen" at bounding box center [785, 502] width 119 height 8
